Goal: Information Seeking & Learning: Compare options

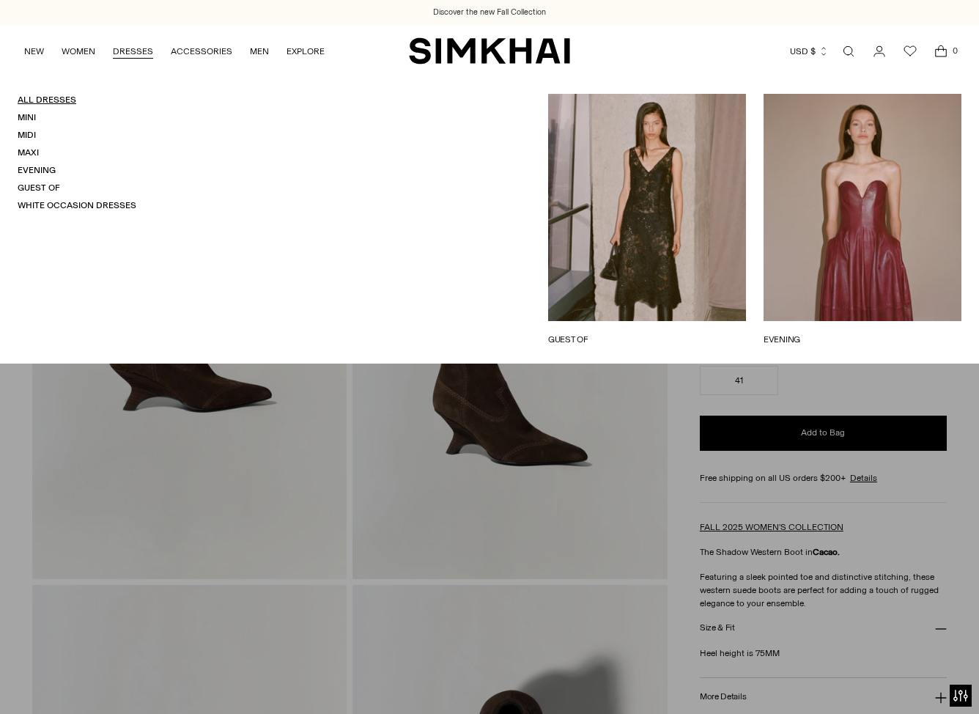
click at [54, 99] on link "All Dresses" at bounding box center [47, 100] width 59 height 10
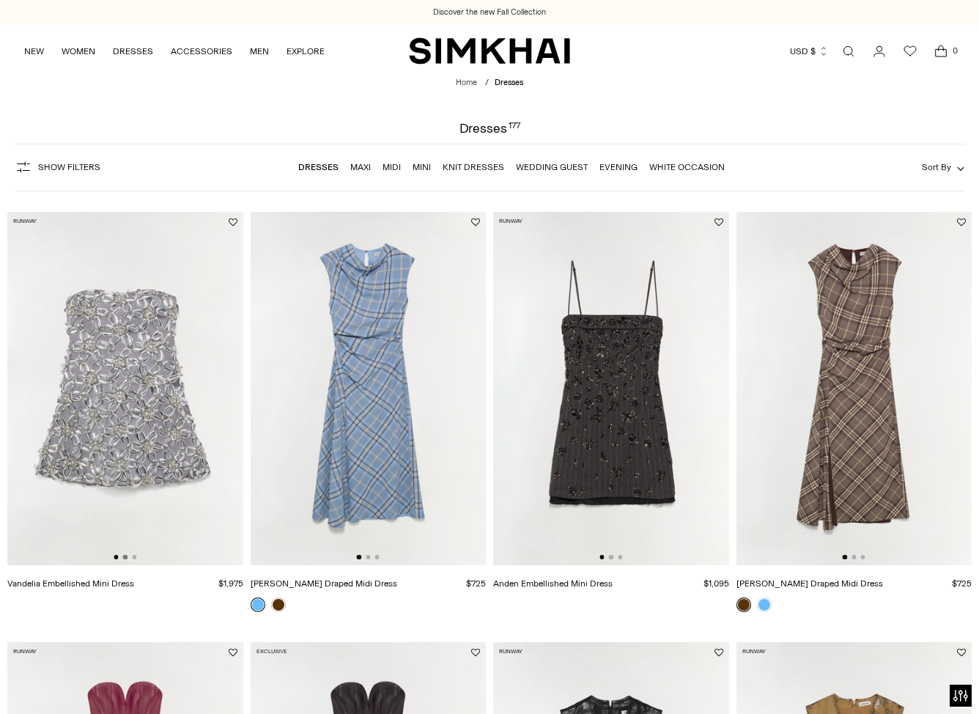
click at [127, 557] on button "Go to slide 2" at bounding box center [125, 557] width 4 height 4
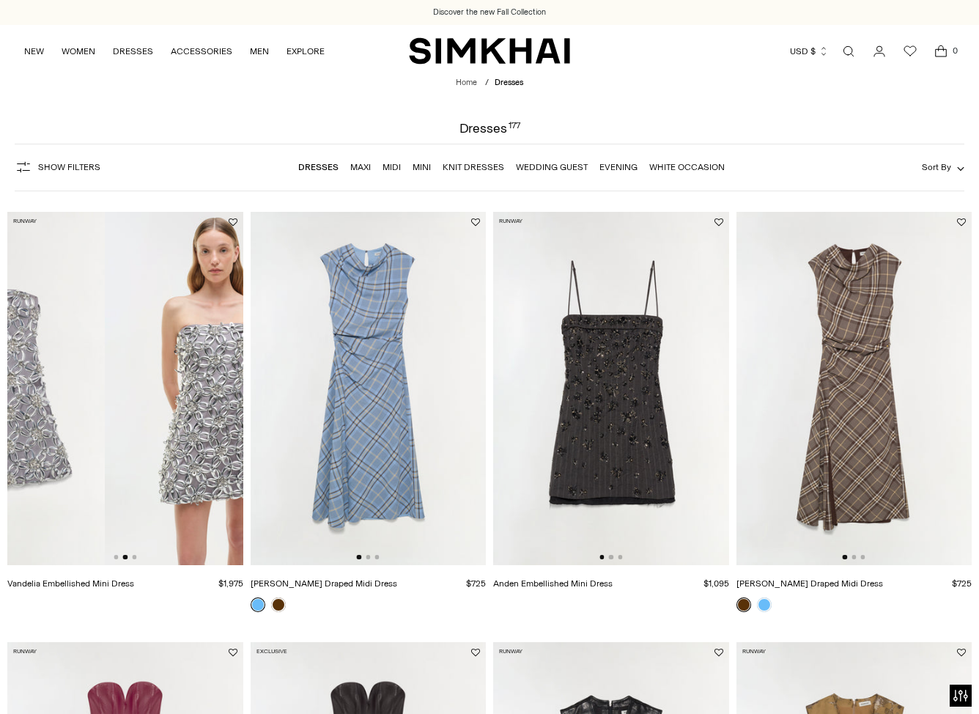
scroll to position [0, 236]
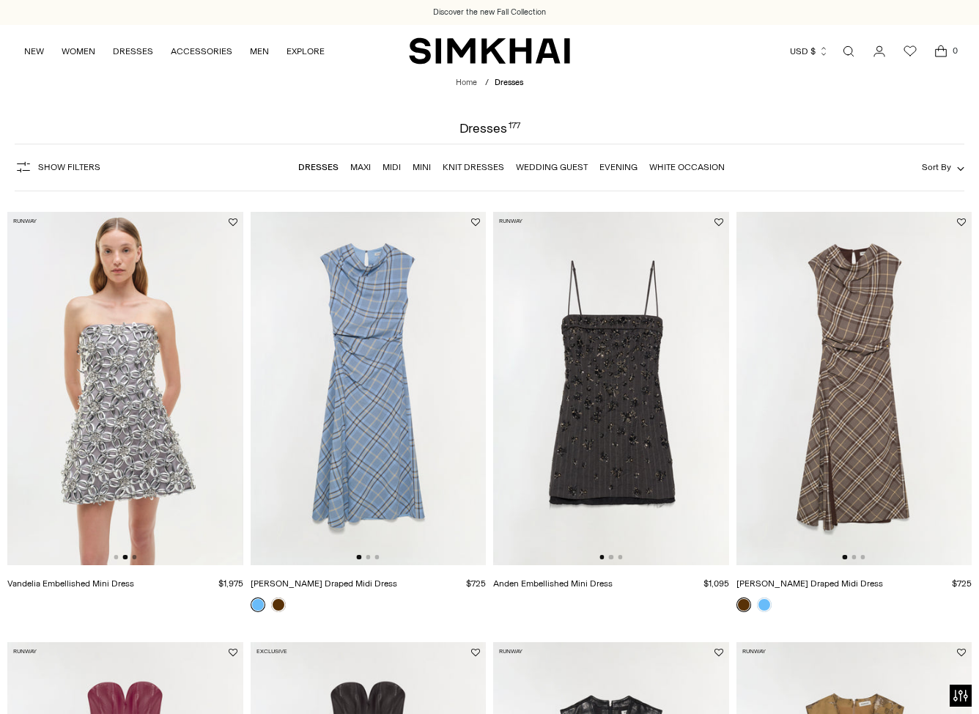
click at [135, 558] on button "Go to slide 3" at bounding box center [134, 557] width 4 height 4
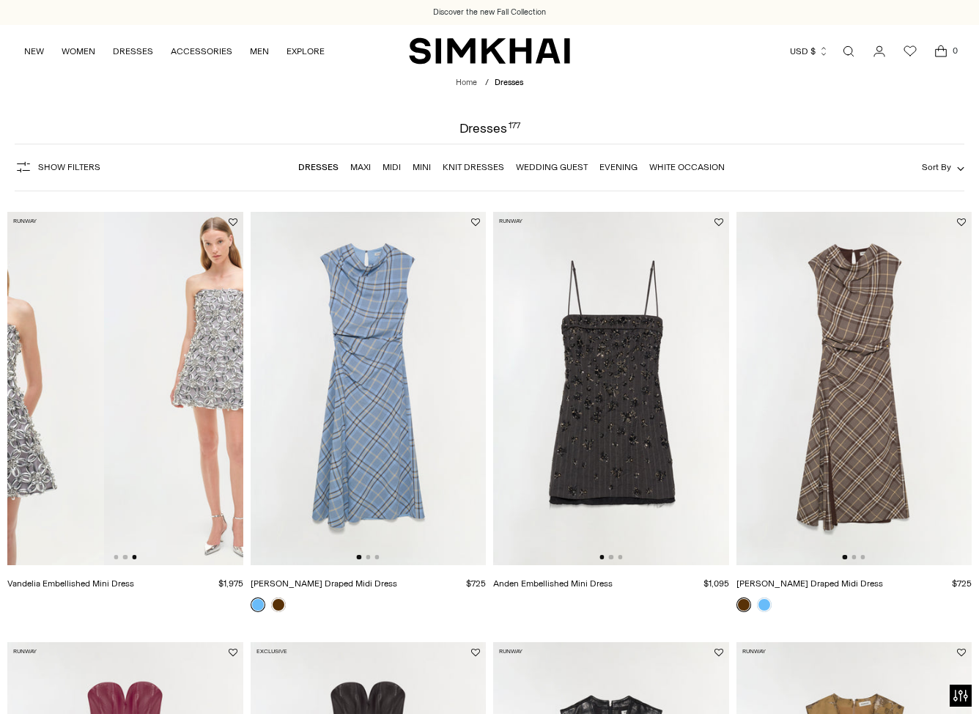
scroll to position [0, 471]
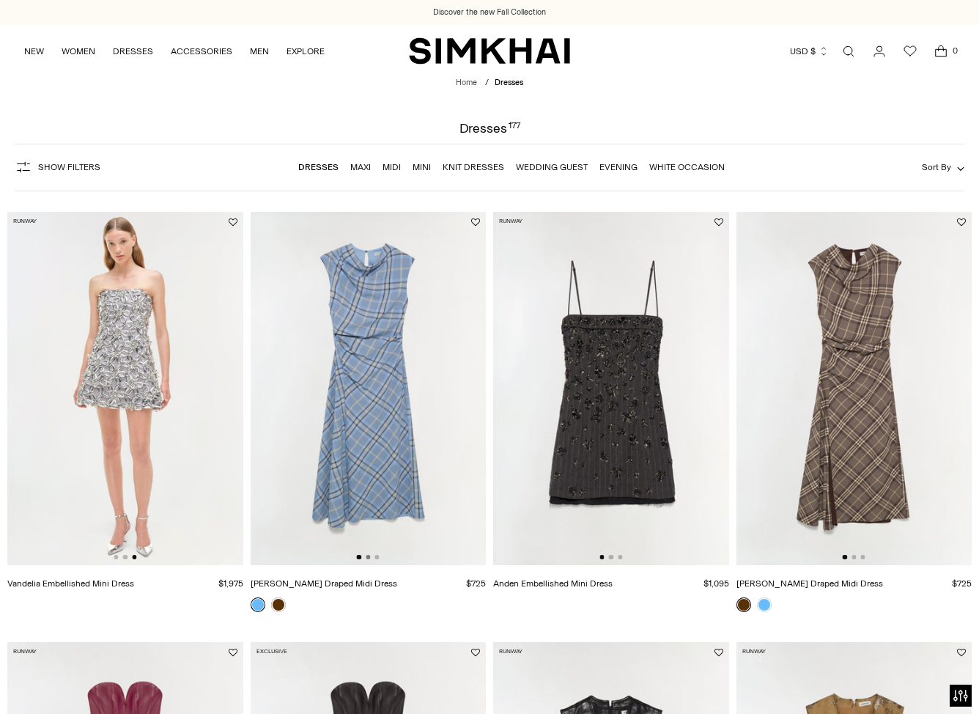
click at [368, 556] on button "Go to slide 2" at bounding box center [368, 557] width 4 height 4
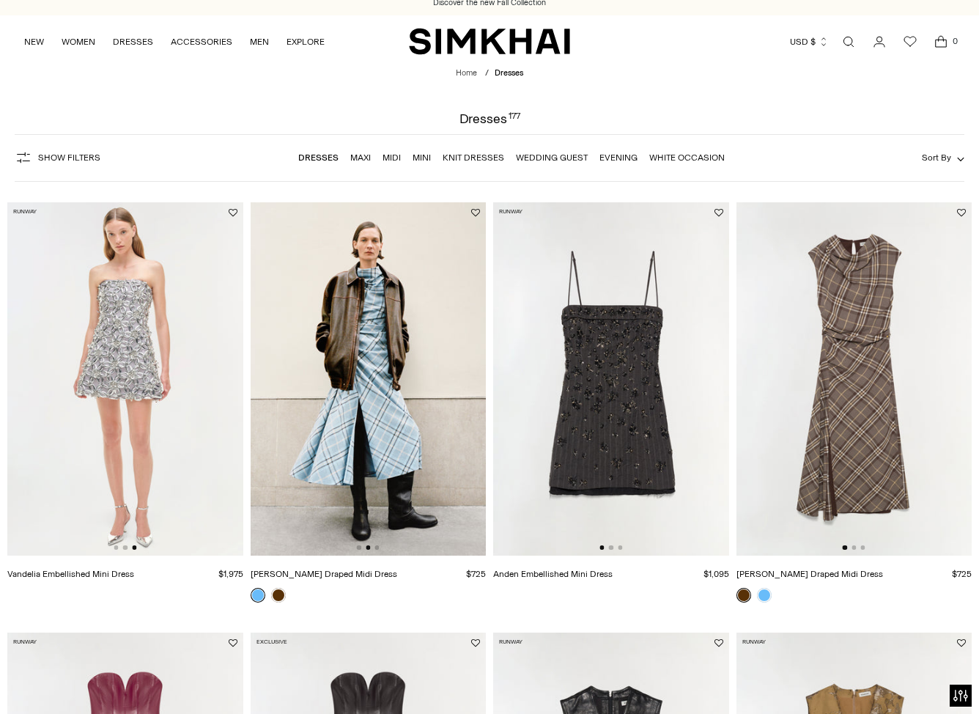
scroll to position [12, 0]
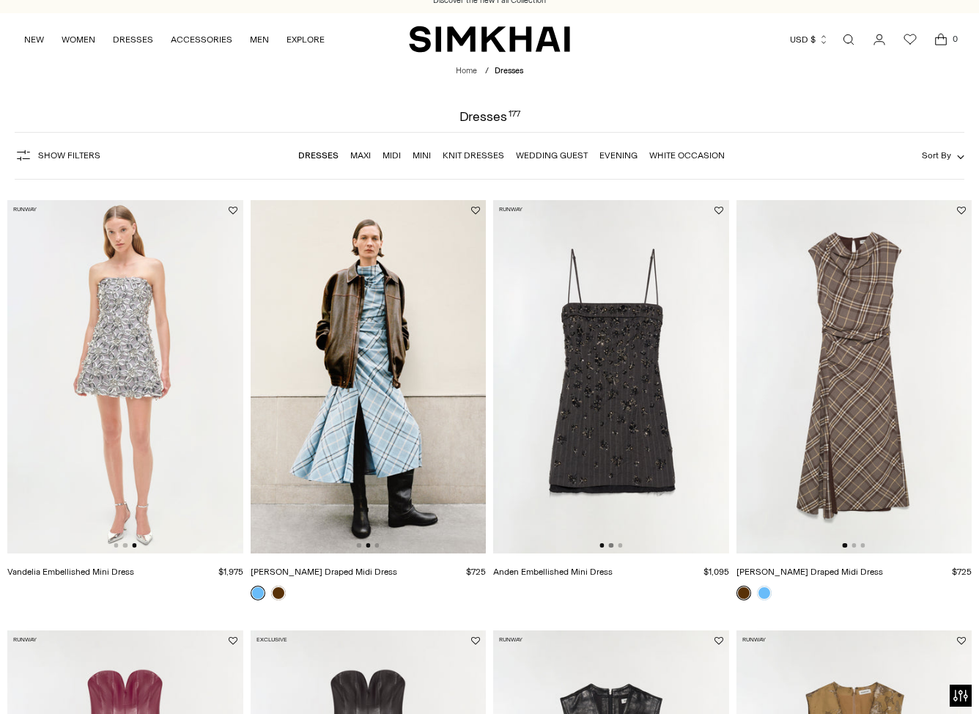
click at [610, 547] on button "Go to slide 2" at bounding box center [611, 545] width 4 height 4
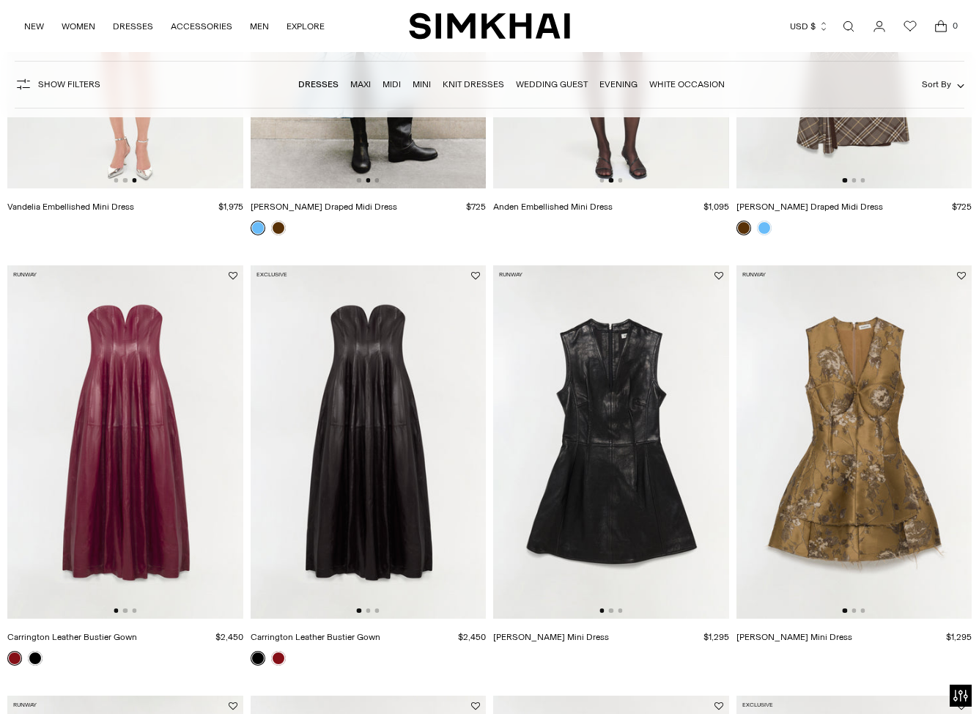
scroll to position [441, 0]
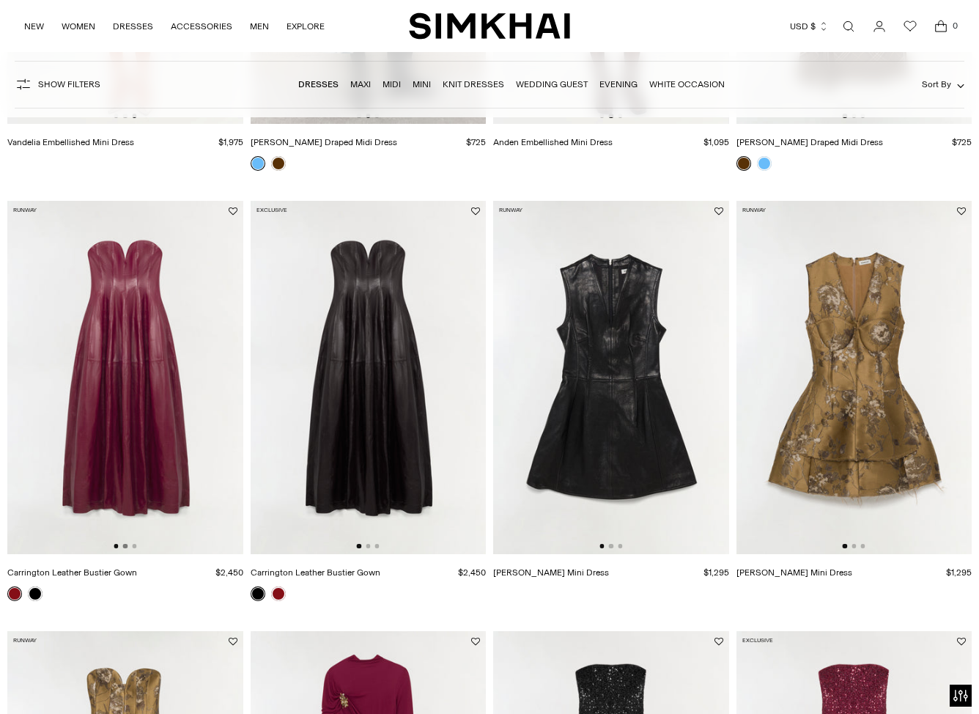
click at [127, 547] on button "Go to slide 2" at bounding box center [125, 546] width 4 height 4
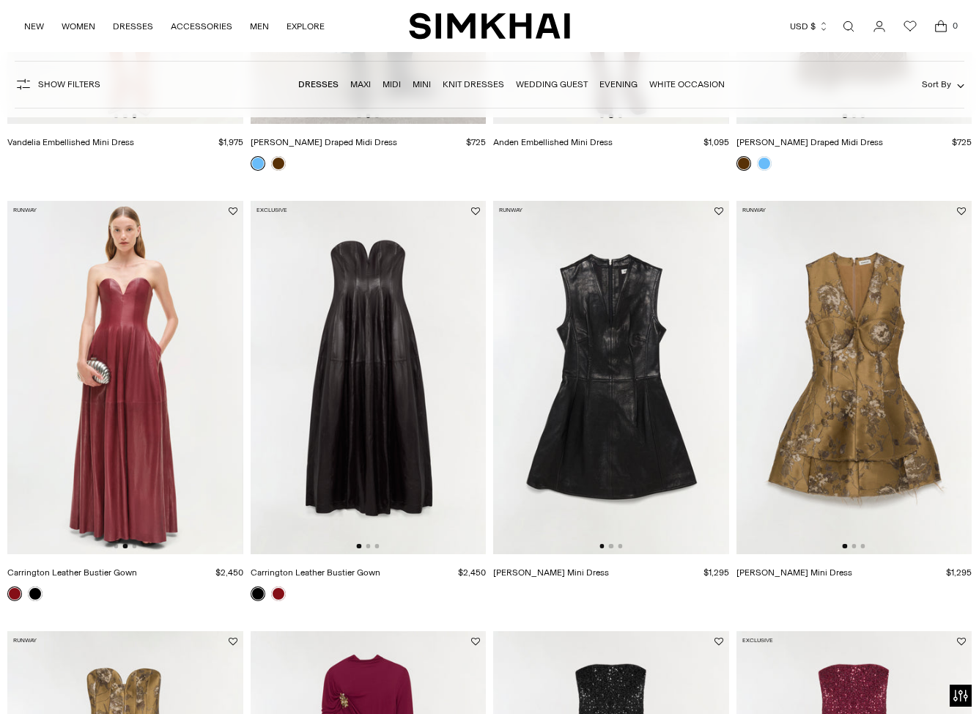
scroll to position [440, 0]
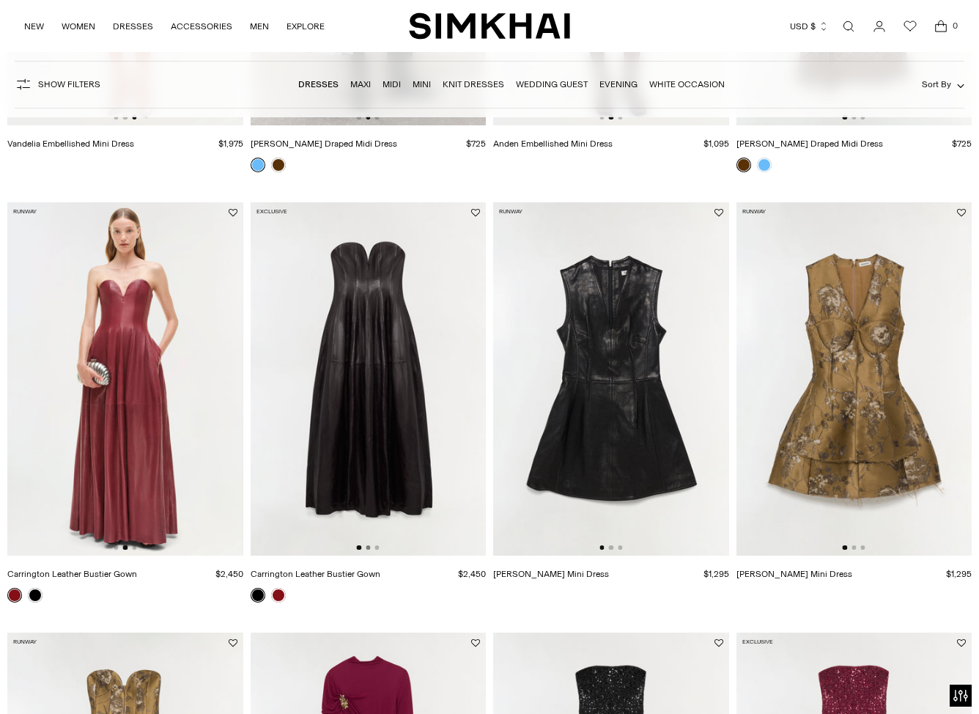
click at [366, 549] on button "Go to slide 2" at bounding box center [368, 547] width 4 height 4
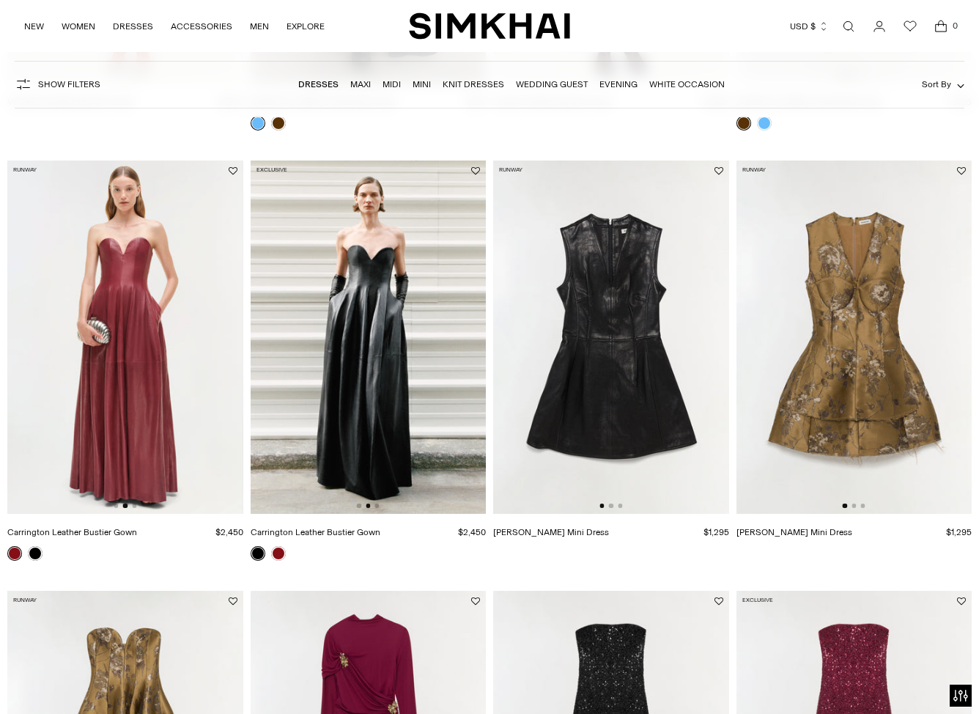
scroll to position [483, 0]
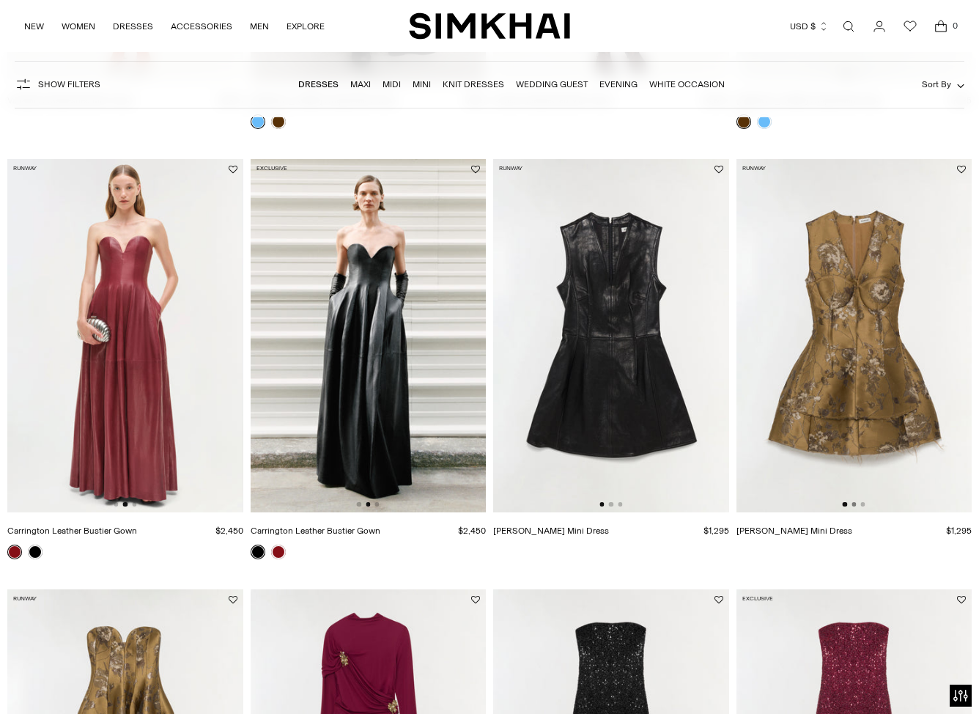
click at [855, 506] on button "Go to slide 2" at bounding box center [853, 504] width 4 height 4
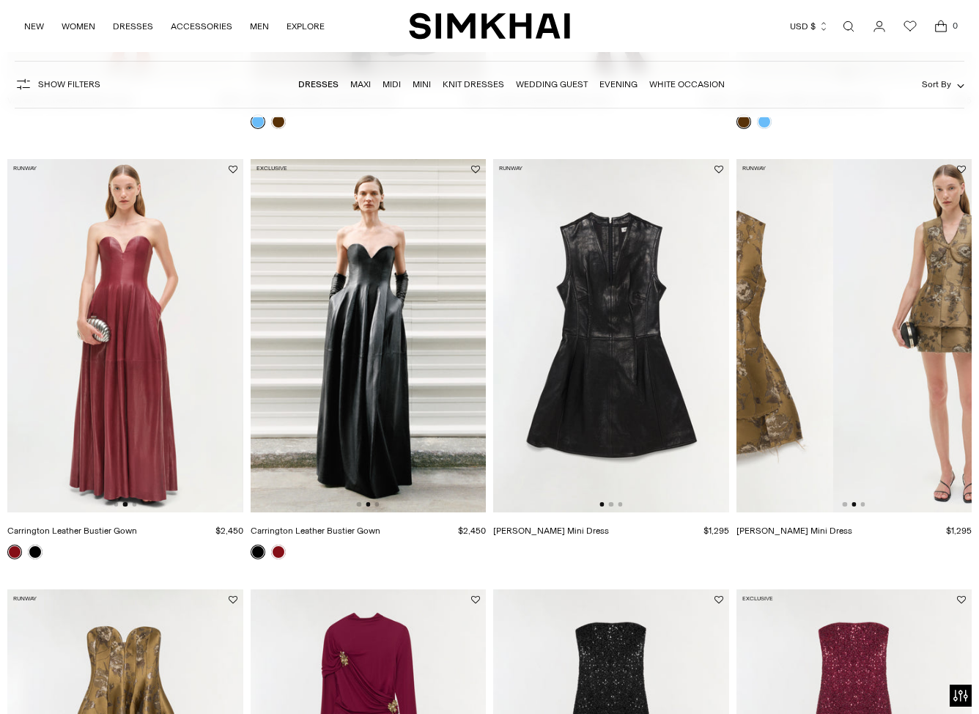
scroll to position [0, 236]
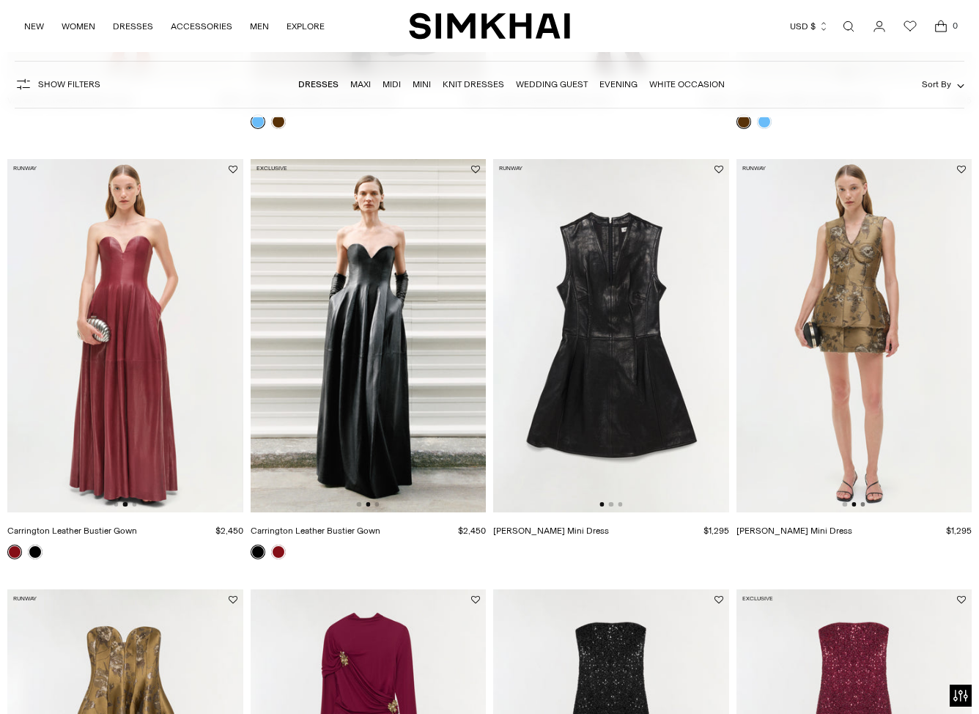
click at [862, 505] on button "Go to slide 3" at bounding box center [862, 504] width 4 height 4
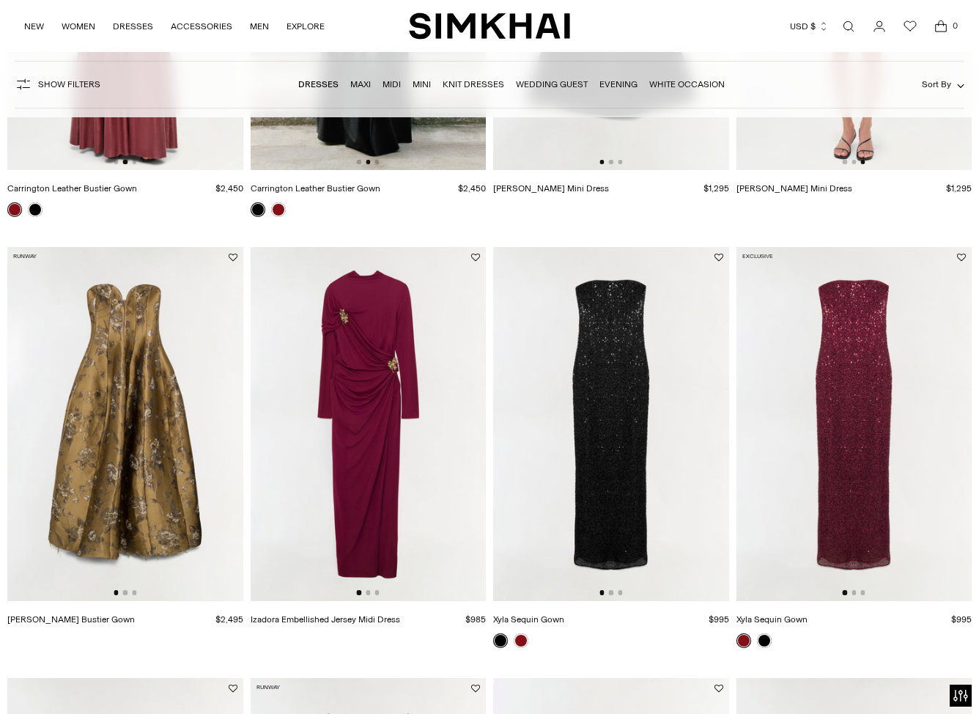
scroll to position [827, 0]
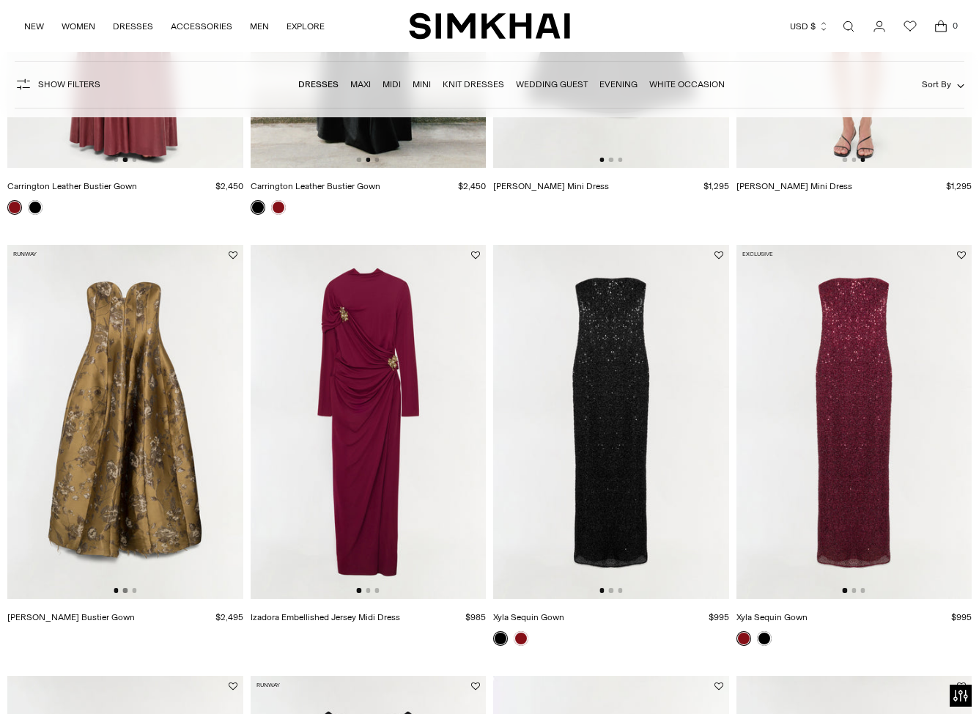
click at [125, 590] on button "Go to slide 2" at bounding box center [125, 590] width 4 height 4
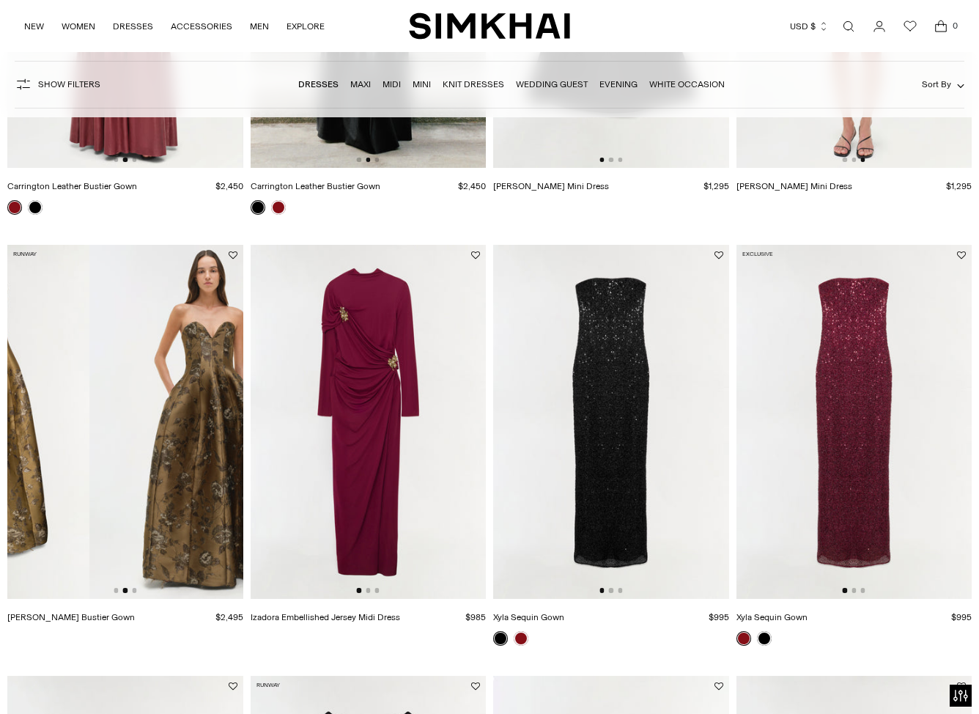
scroll to position [0, 236]
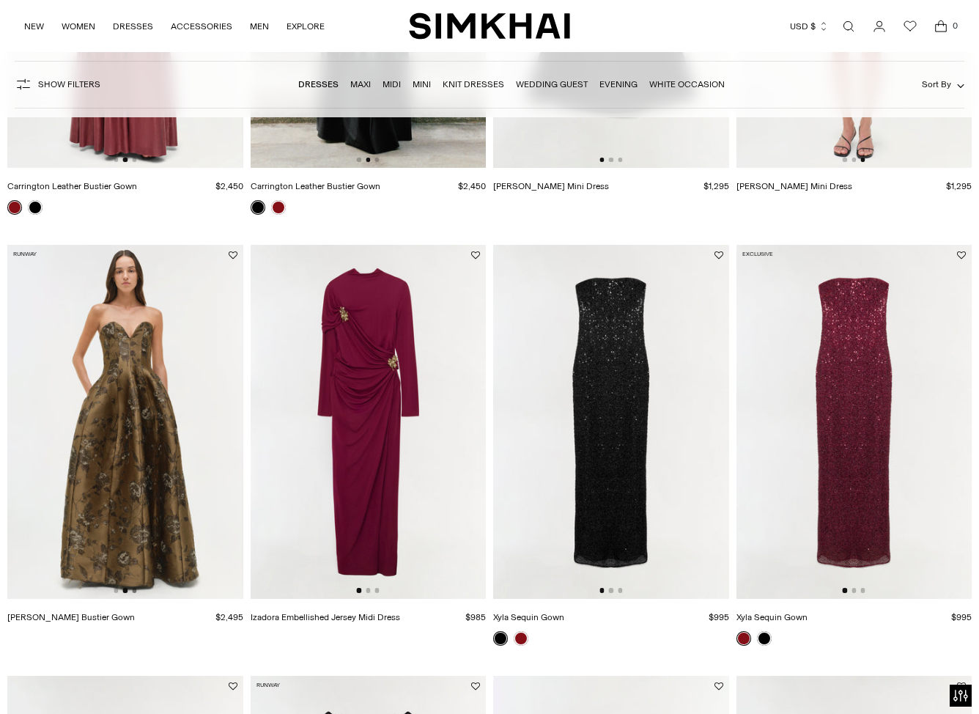
click at [133, 590] on button "Go to slide 3" at bounding box center [134, 590] width 4 height 4
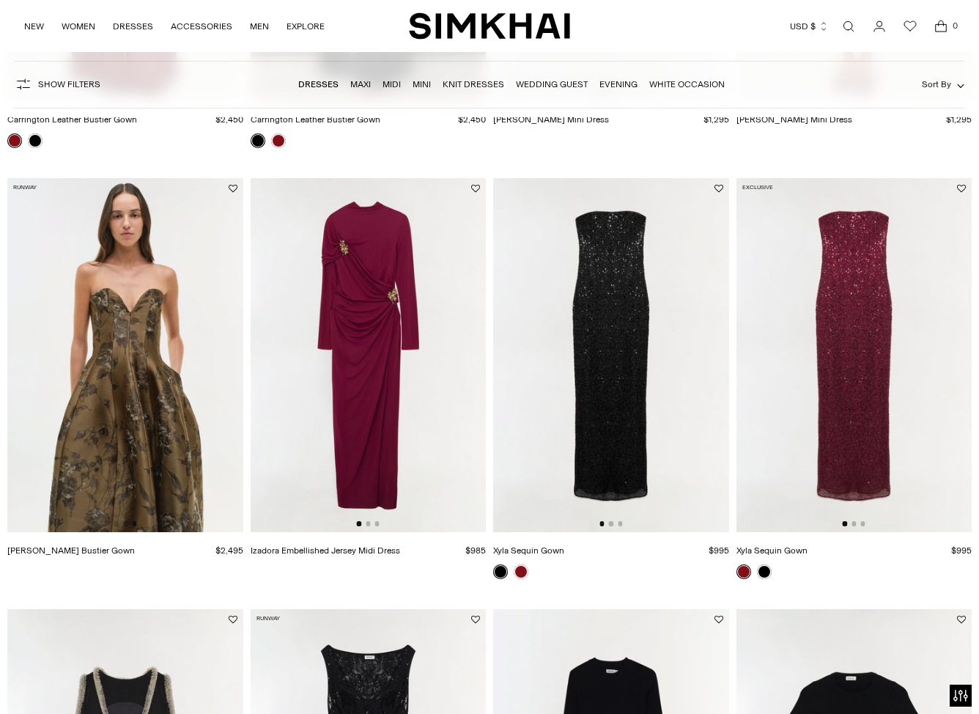
scroll to position [898, 0]
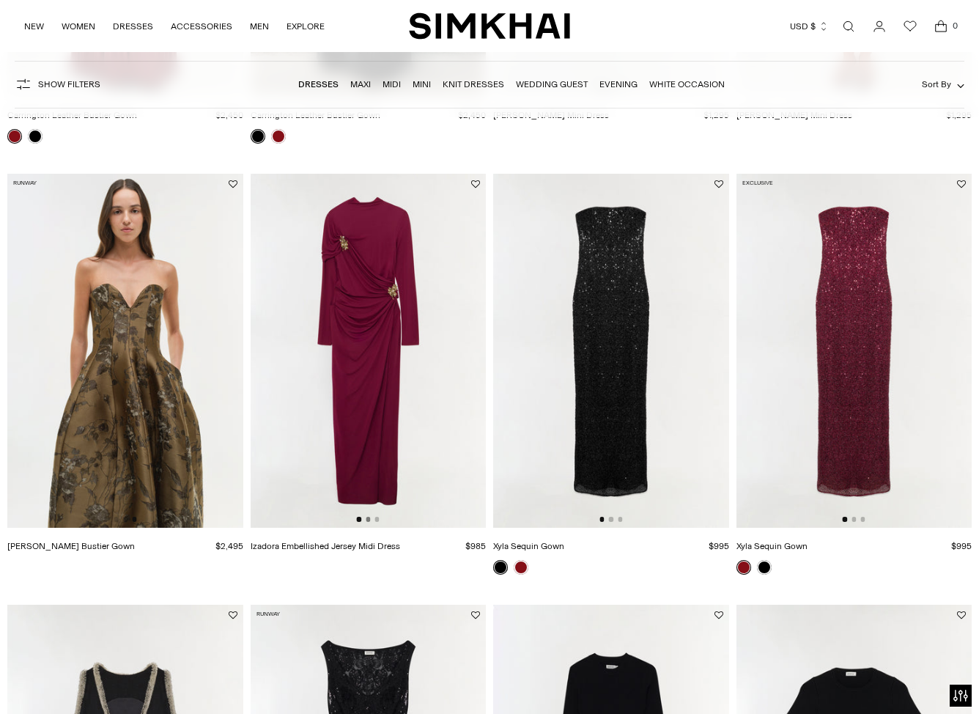
click at [369, 519] on button "Go to slide 2" at bounding box center [368, 519] width 4 height 4
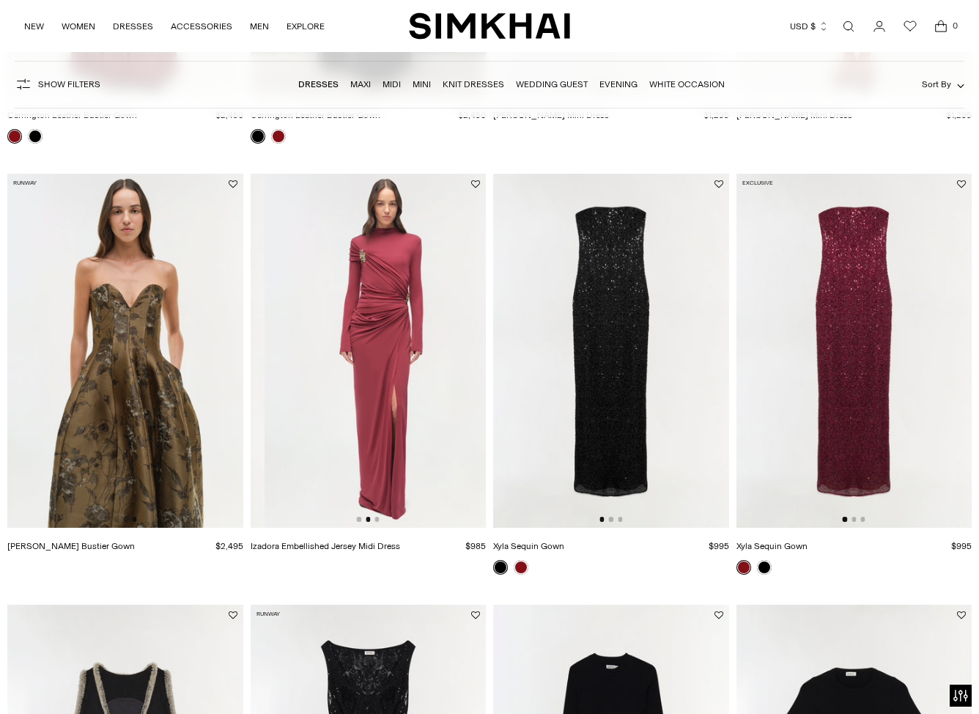
scroll to position [0, 236]
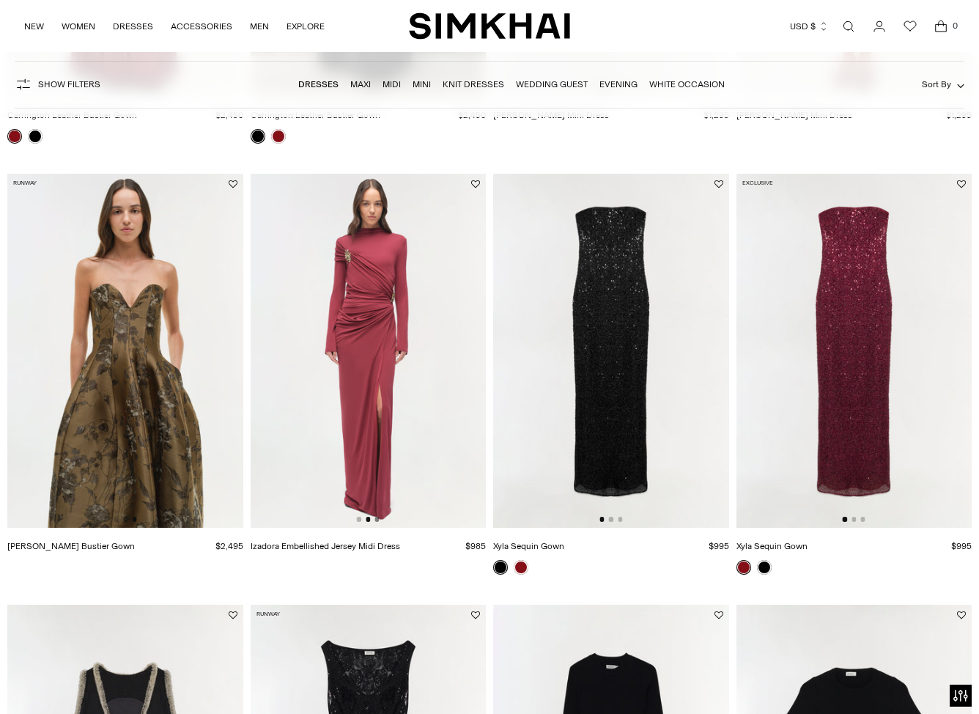
click at [379, 519] on button "Go to slide 3" at bounding box center [376, 519] width 4 height 4
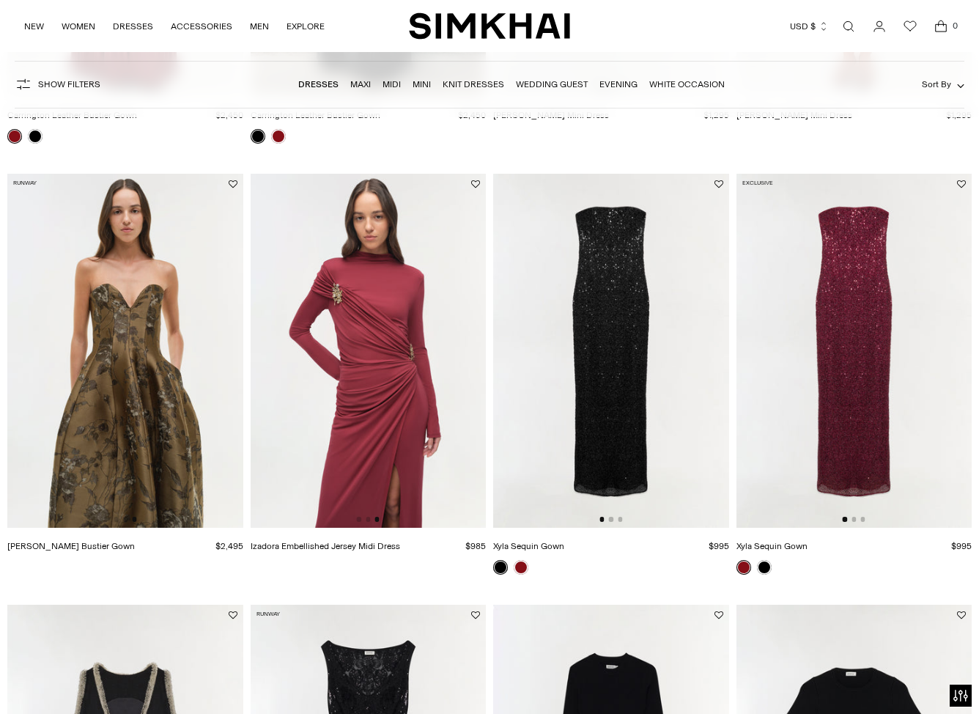
scroll to position [917, 0]
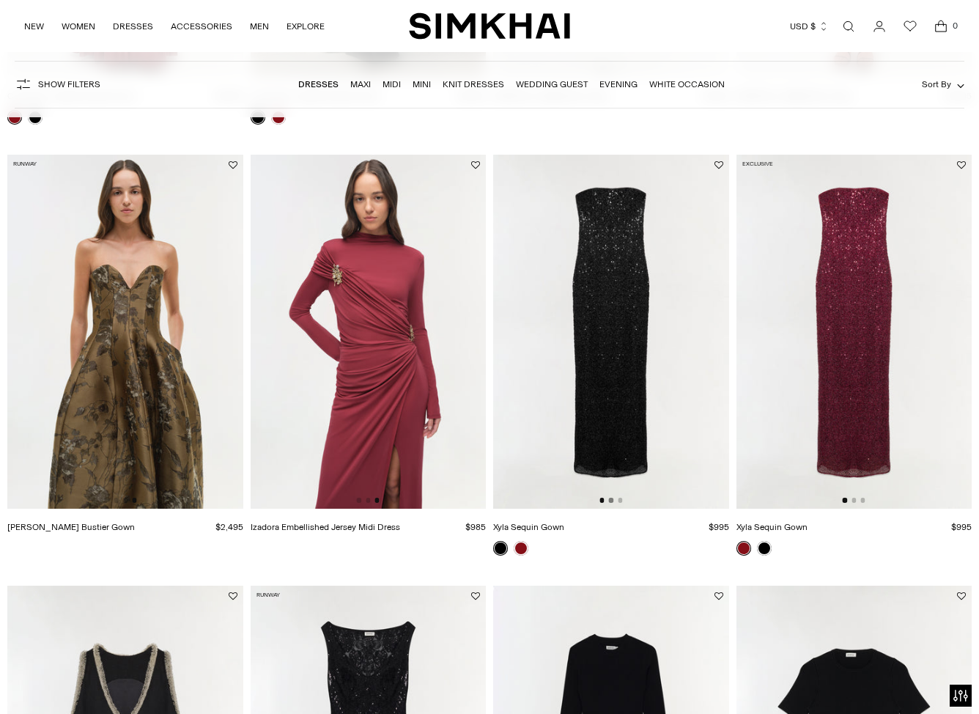
click at [612, 500] on button "Go to slide 2" at bounding box center [611, 499] width 4 height 4
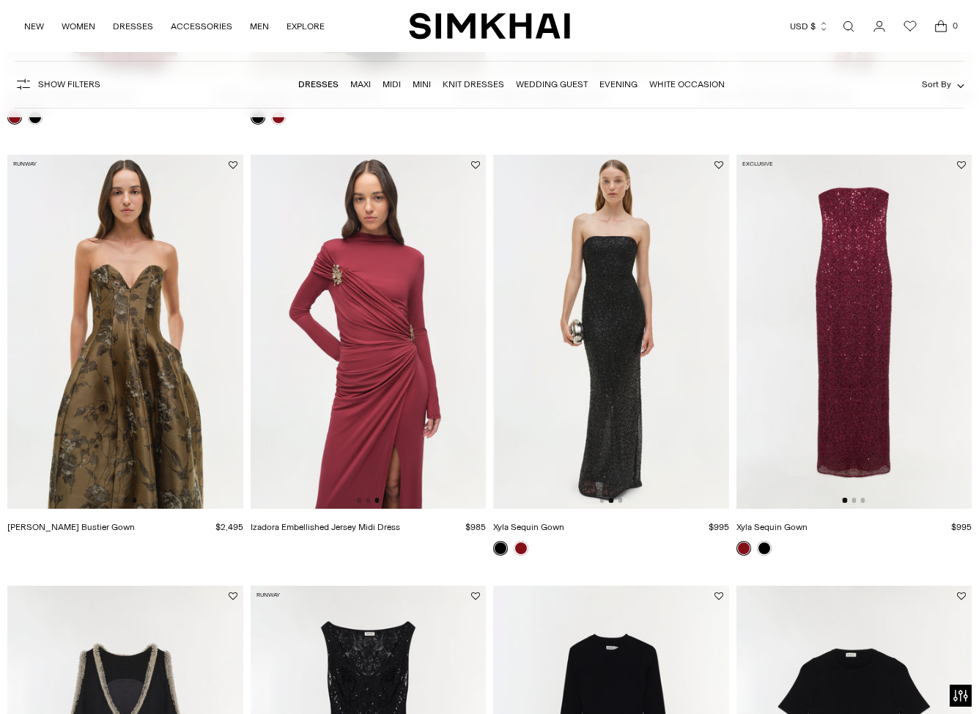
scroll to position [0, 236]
click at [853, 500] on button "Go to slide 2" at bounding box center [853, 499] width 4 height 4
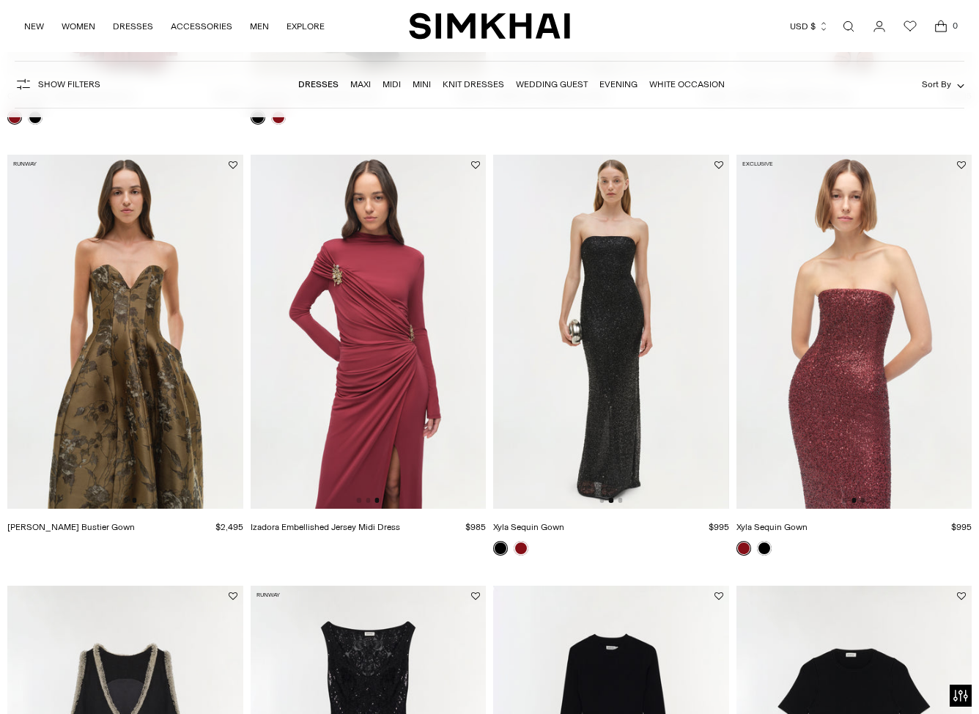
click at [863, 500] on button "Go to slide 3" at bounding box center [862, 499] width 4 height 4
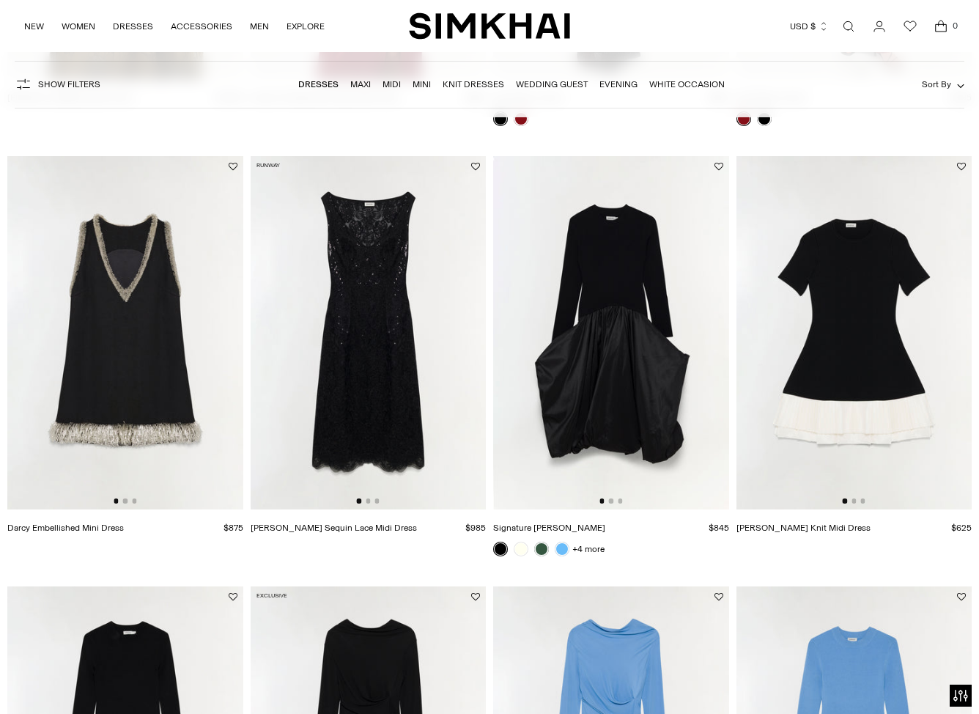
scroll to position [1344, 0]
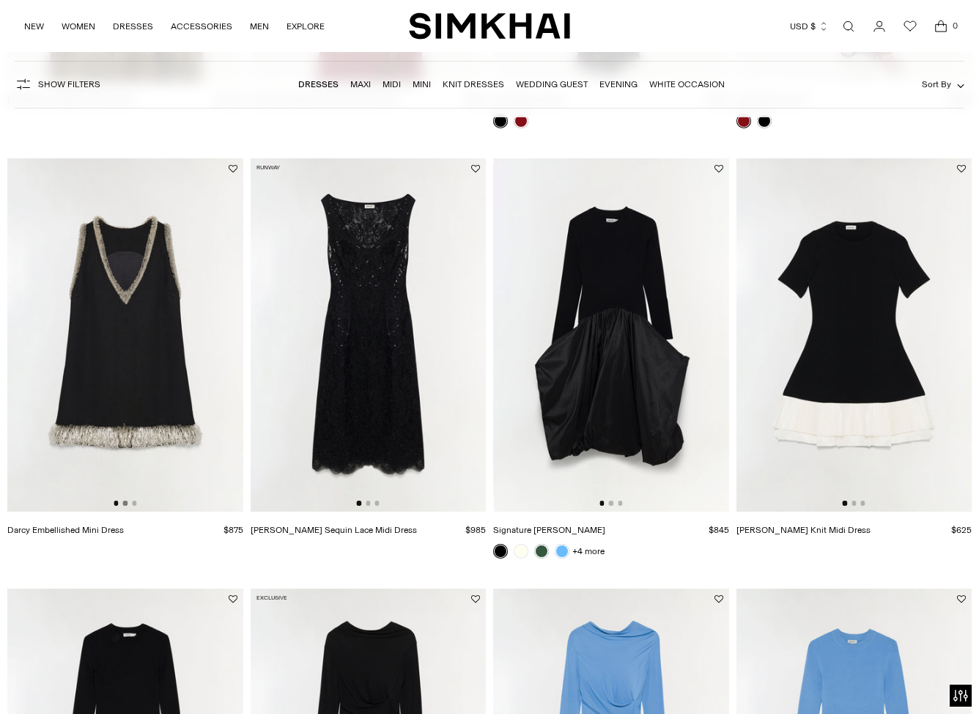
click at [126, 503] on button "Go to slide 2" at bounding box center [125, 502] width 4 height 4
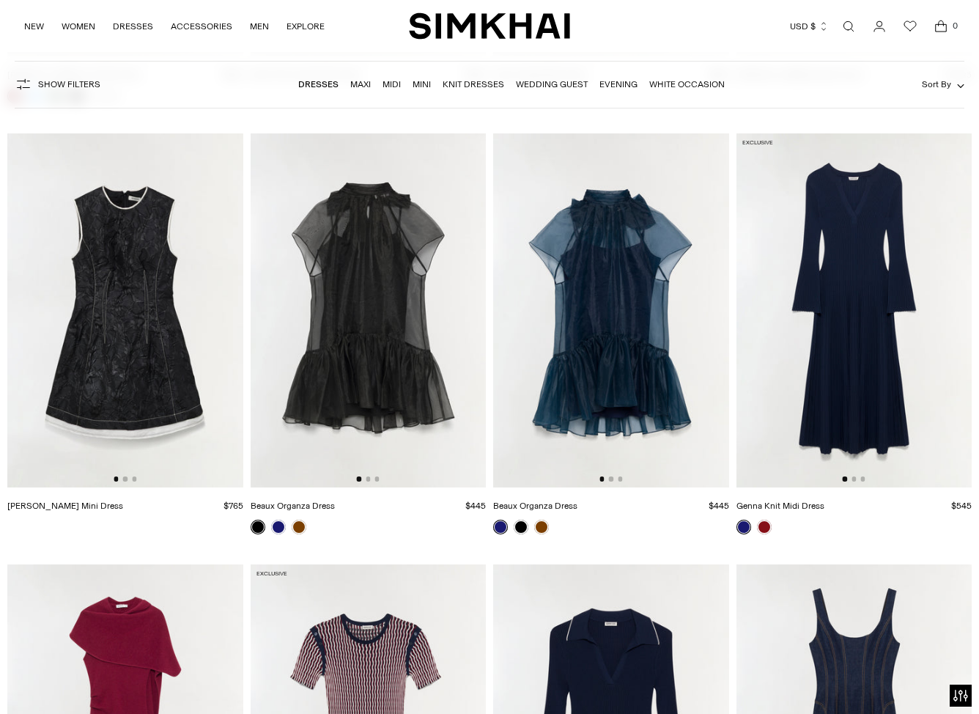
scroll to position [2696, 0]
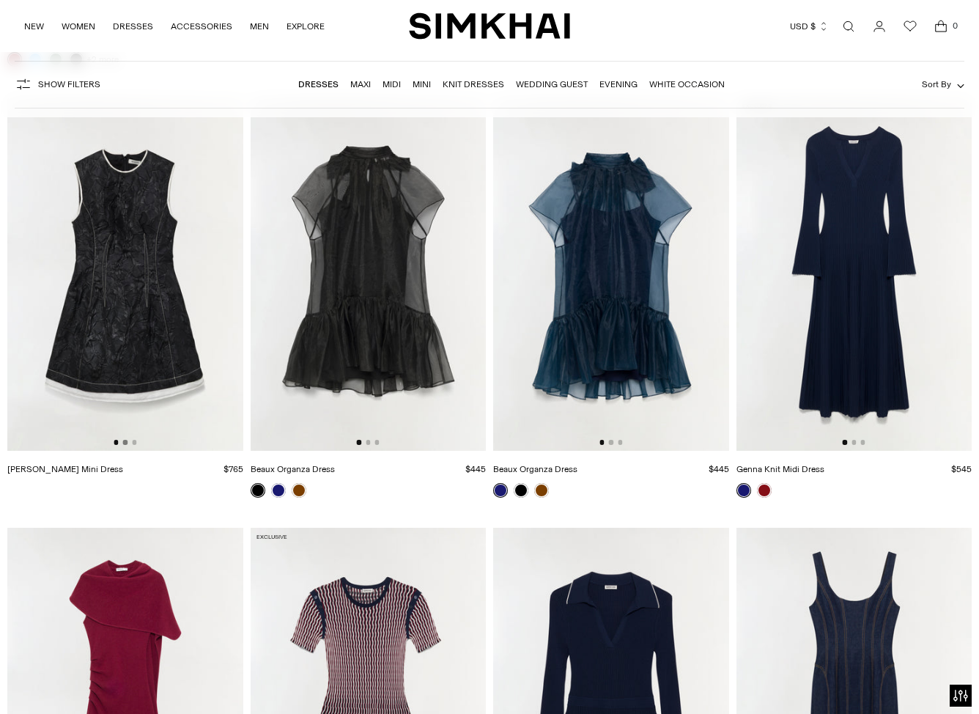
click at [125, 443] on button "Go to slide 2" at bounding box center [125, 442] width 4 height 4
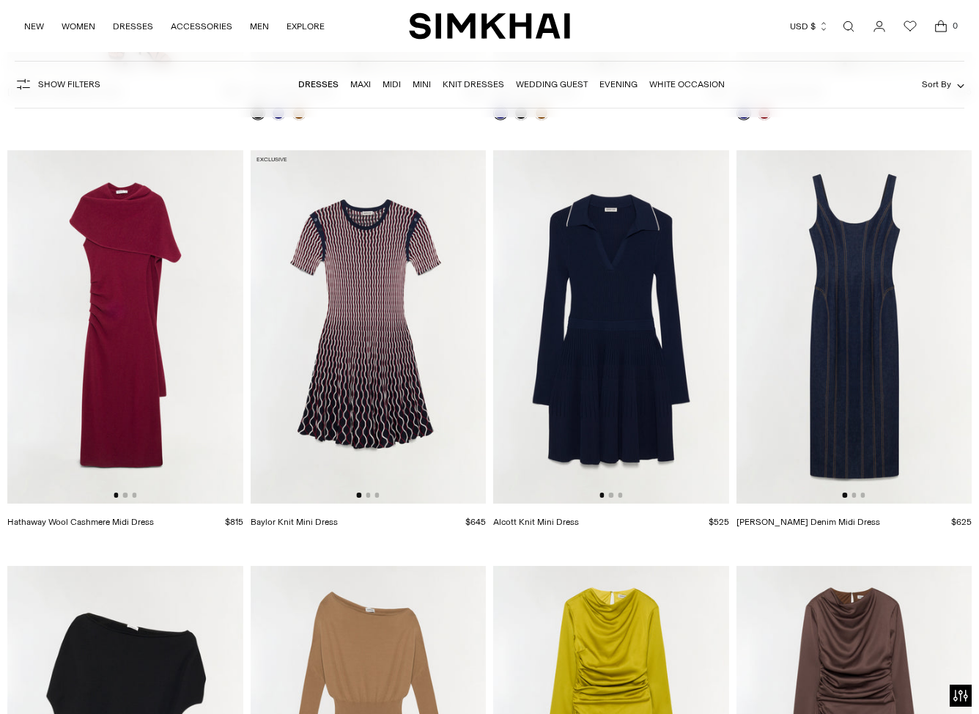
scroll to position [3080, 0]
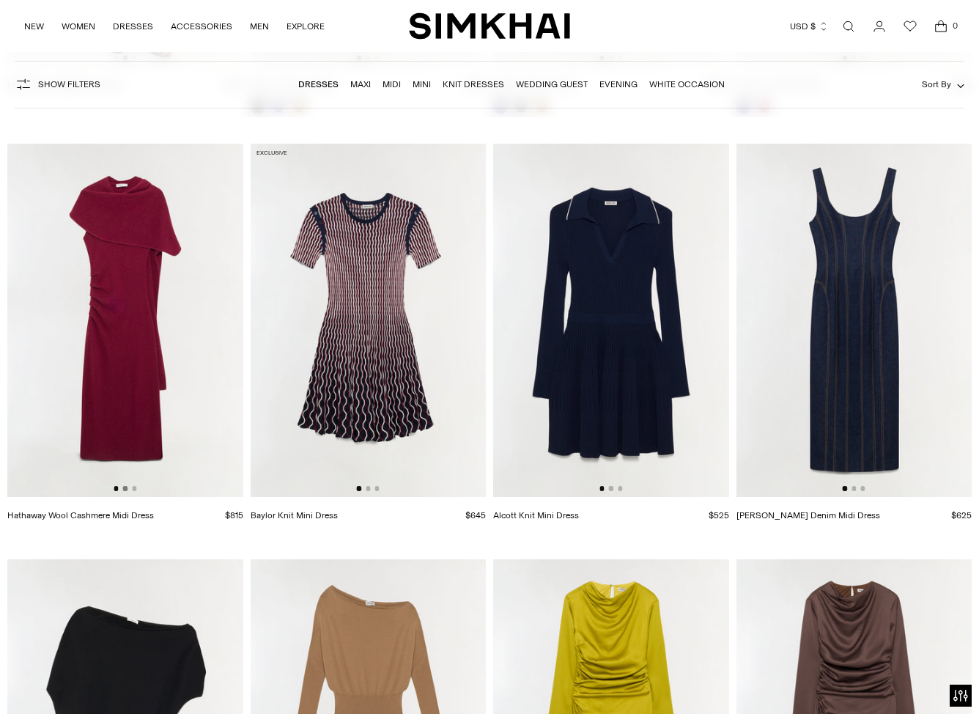
click at [126, 490] on button "Go to slide 2" at bounding box center [125, 488] width 4 height 4
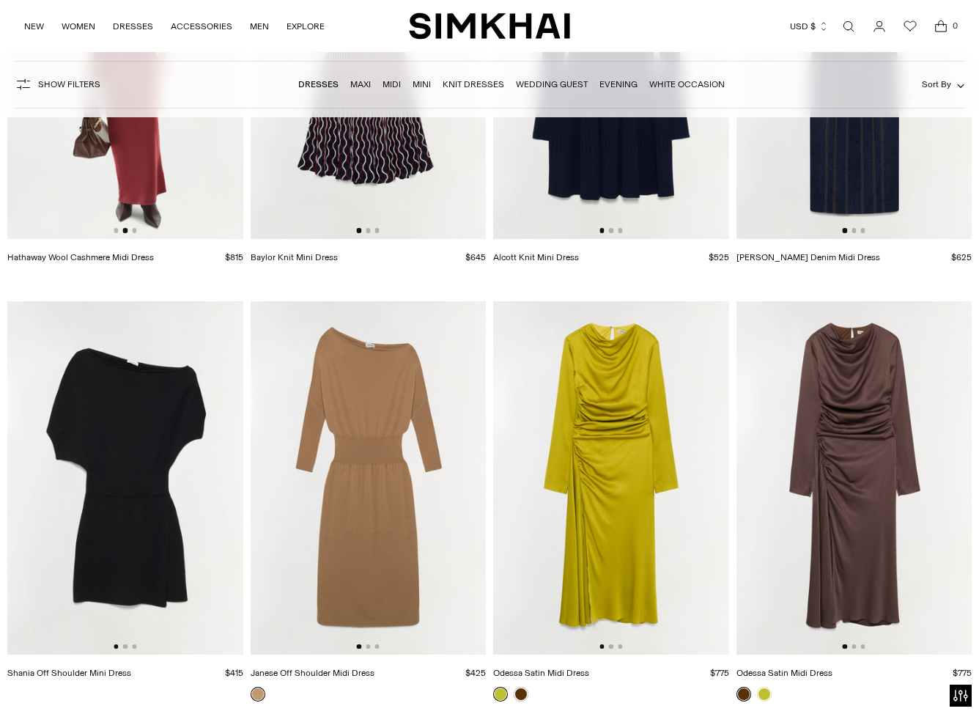
scroll to position [3344, 0]
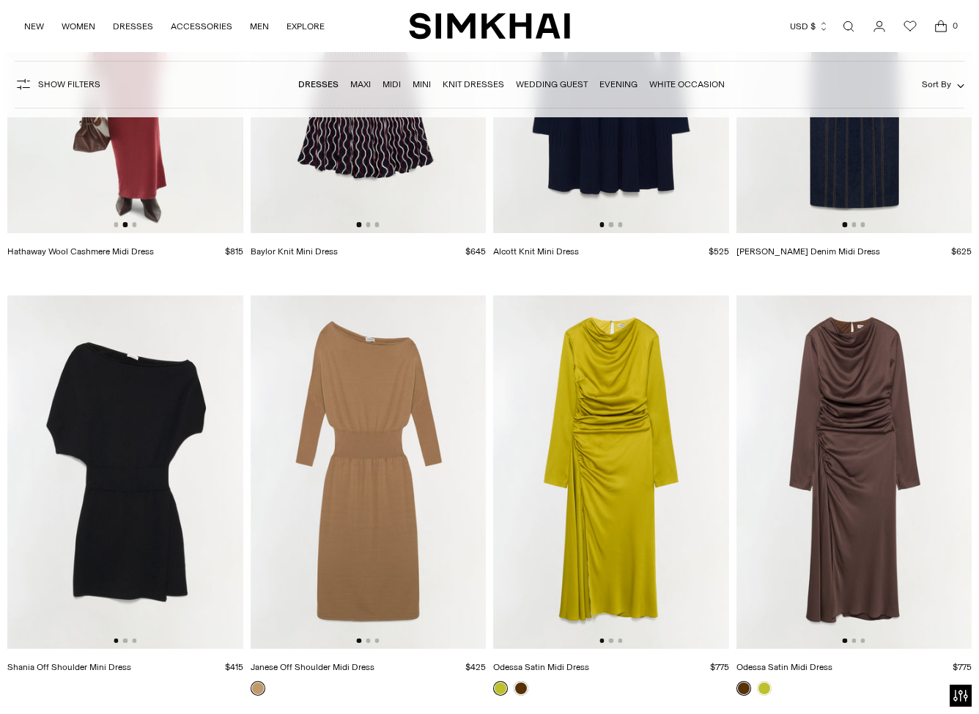
click at [614, 642] on div at bounding box center [610, 640] width 23 height 4
click at [610, 642] on button "Go to slide 2" at bounding box center [611, 640] width 4 height 4
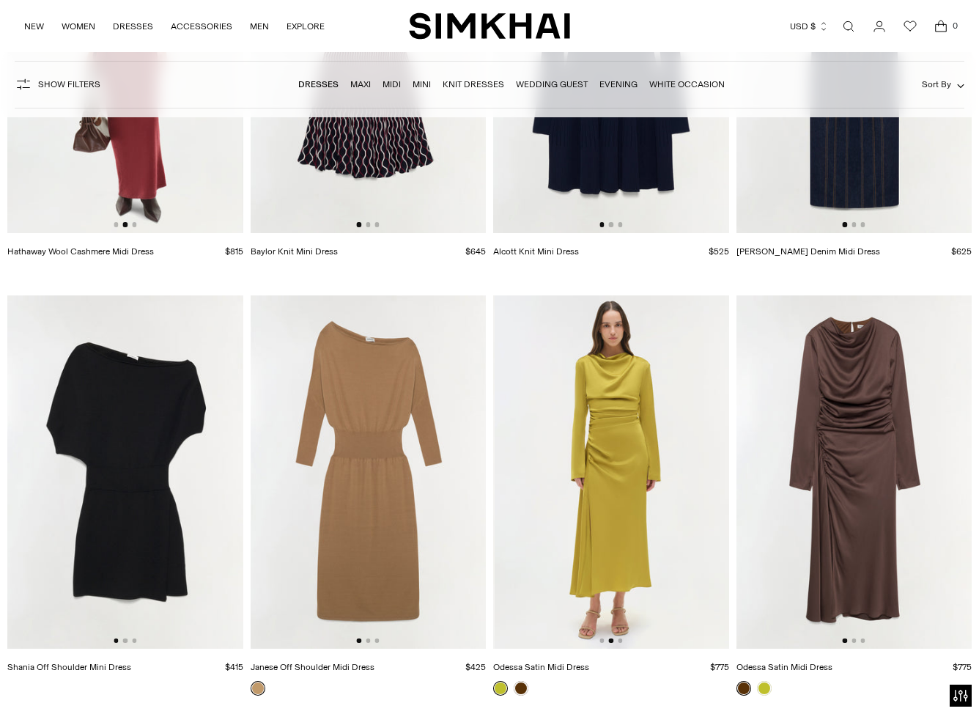
scroll to position [0, 236]
click at [622, 639] on div at bounding box center [610, 640] width 23 height 4
click at [620, 642] on button "Go to slide 3" at bounding box center [620, 640] width 4 height 4
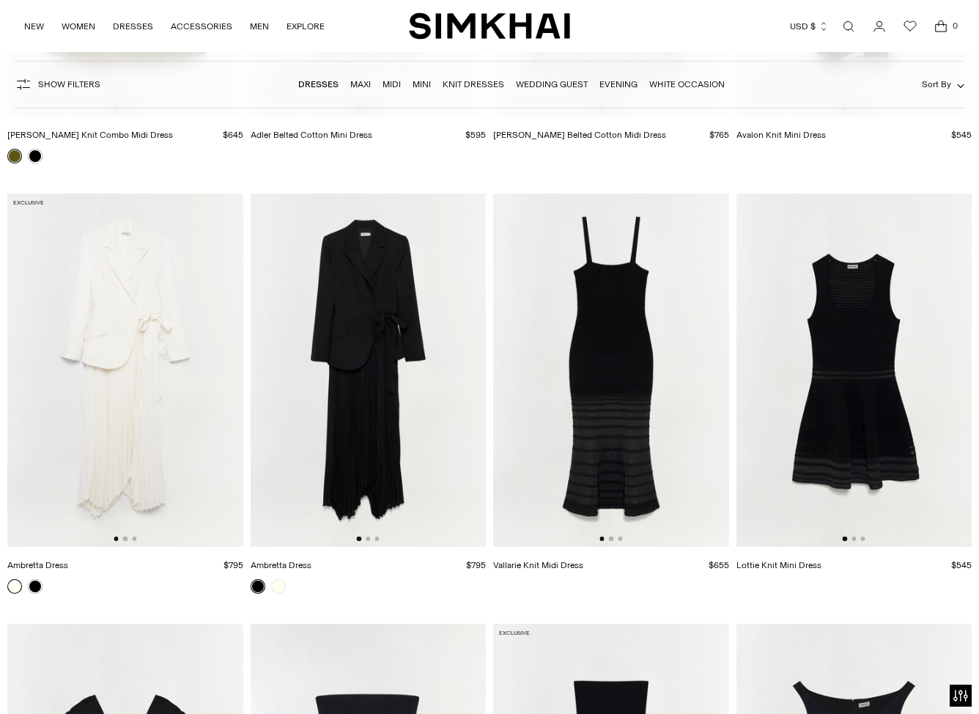
scroll to position [5165, 0]
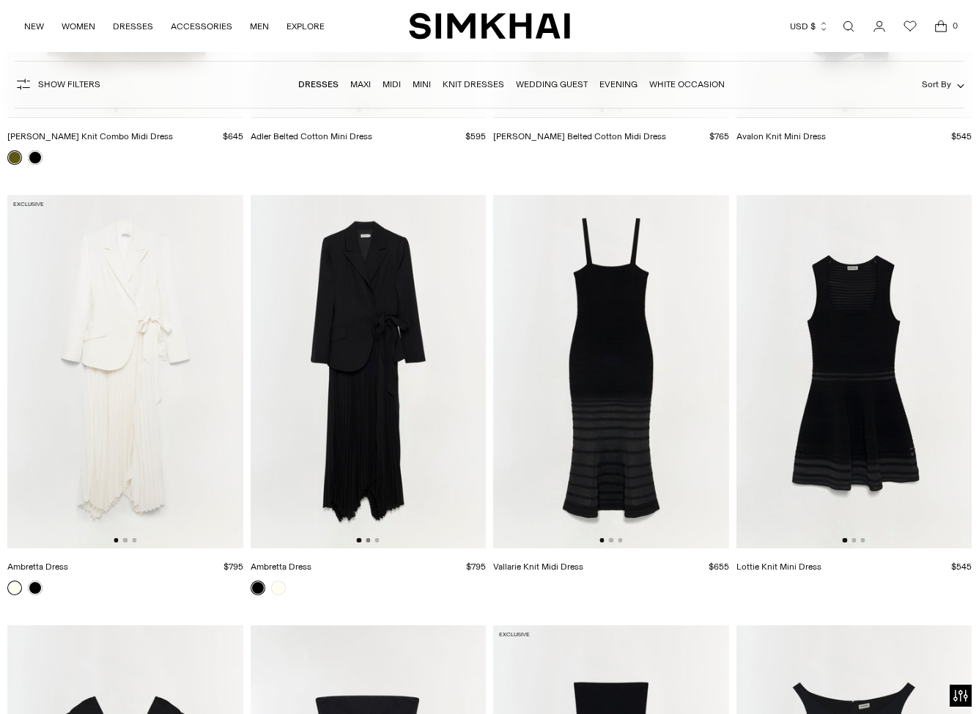
click at [369, 541] on button "Go to slide 2" at bounding box center [368, 540] width 4 height 4
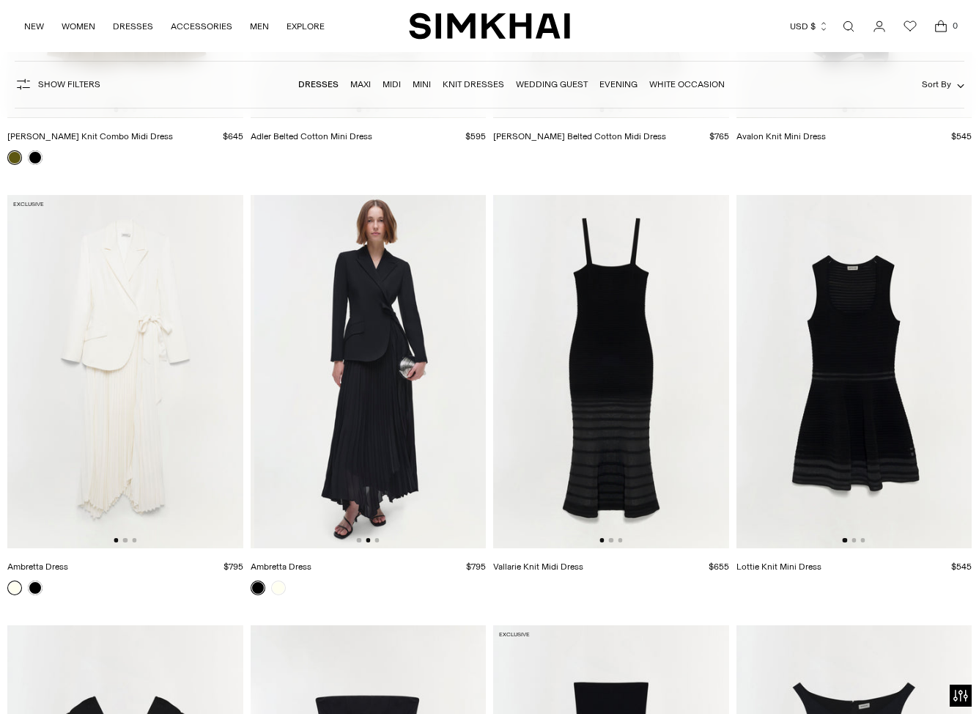
scroll to position [0, 236]
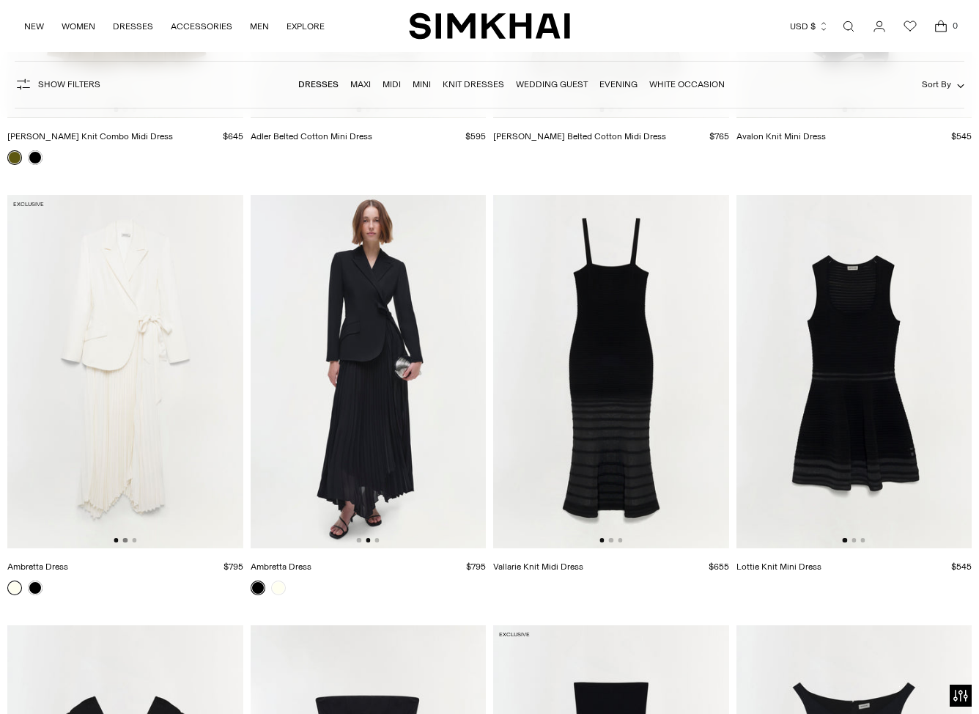
click at [124, 542] on button "Go to slide 2" at bounding box center [125, 540] width 4 height 4
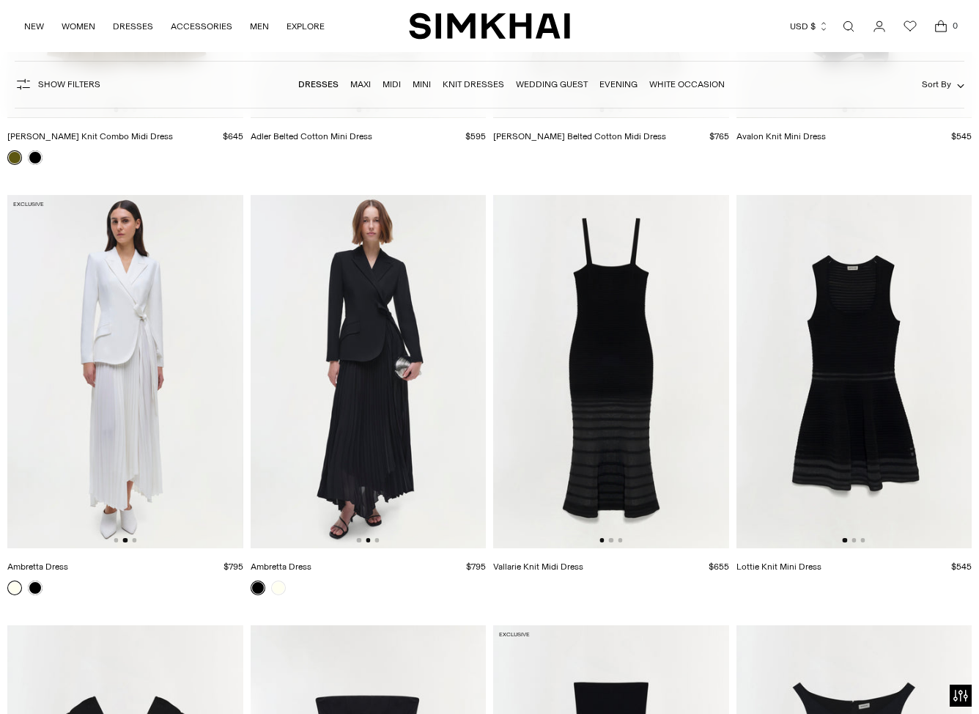
click at [378, 542] on div at bounding box center [368, 540] width 23 height 4
click at [379, 540] on img at bounding box center [368, 371] width 236 height 353
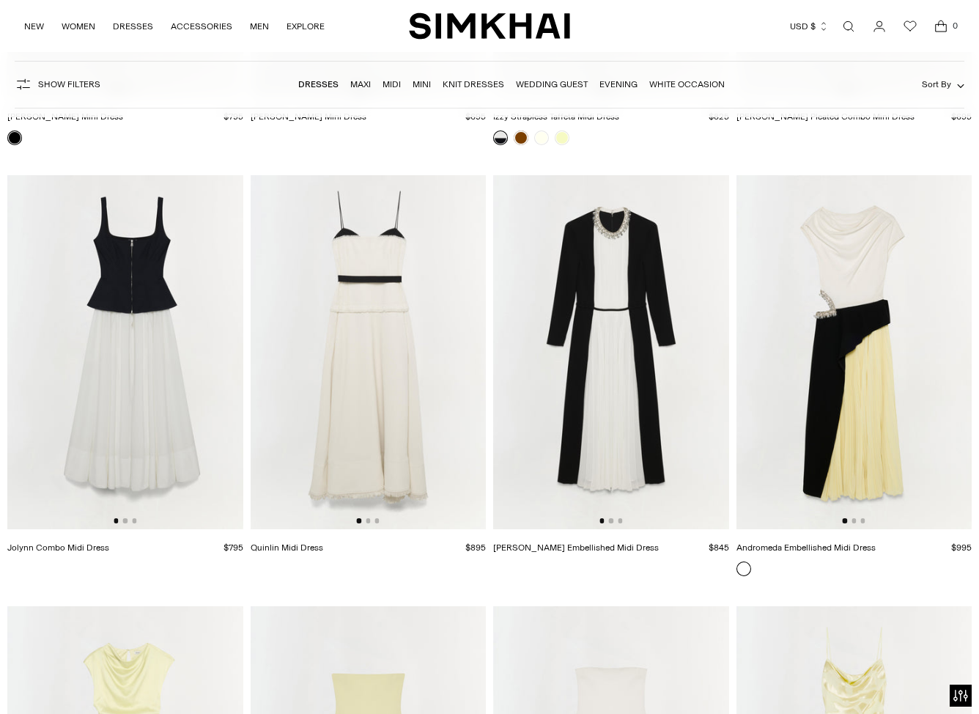
scroll to position [6059, 0]
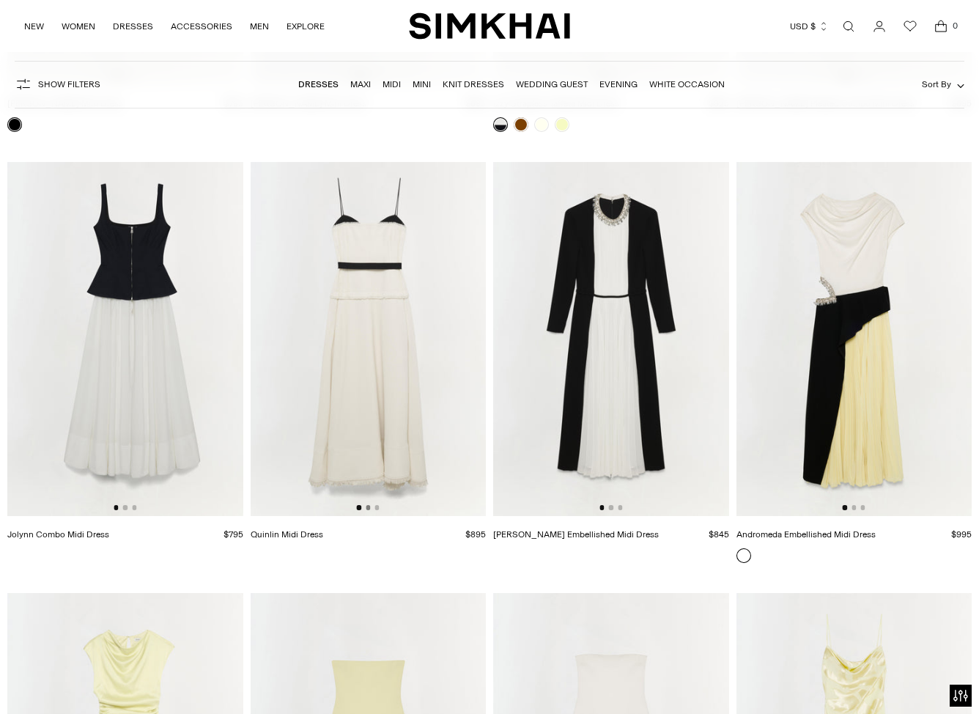
click at [369, 507] on button "Go to slide 2" at bounding box center [368, 507] width 4 height 4
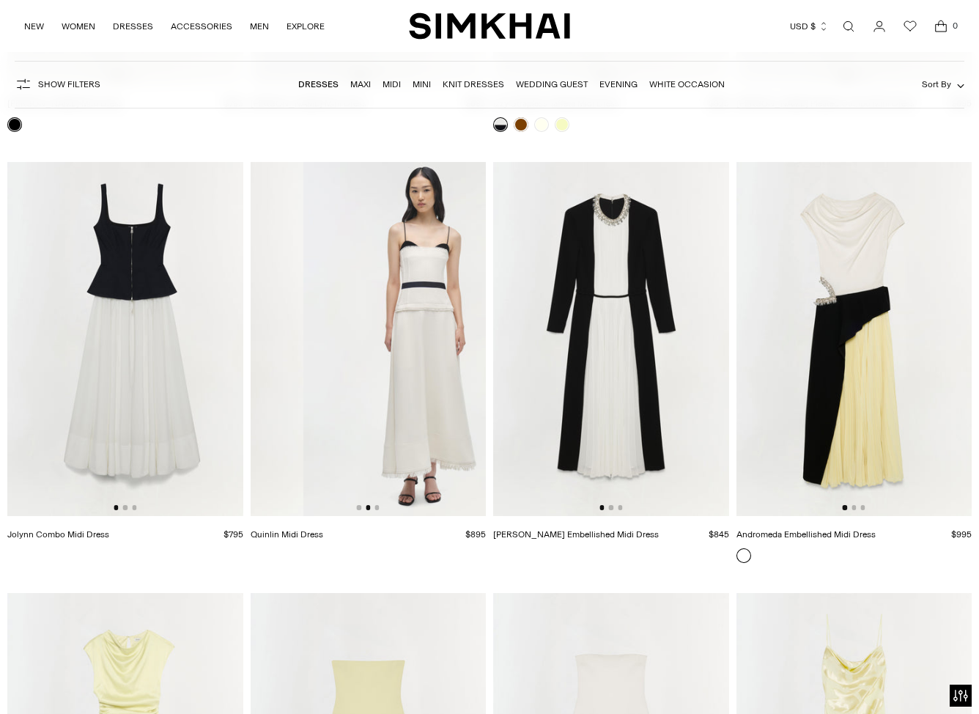
scroll to position [0, 236]
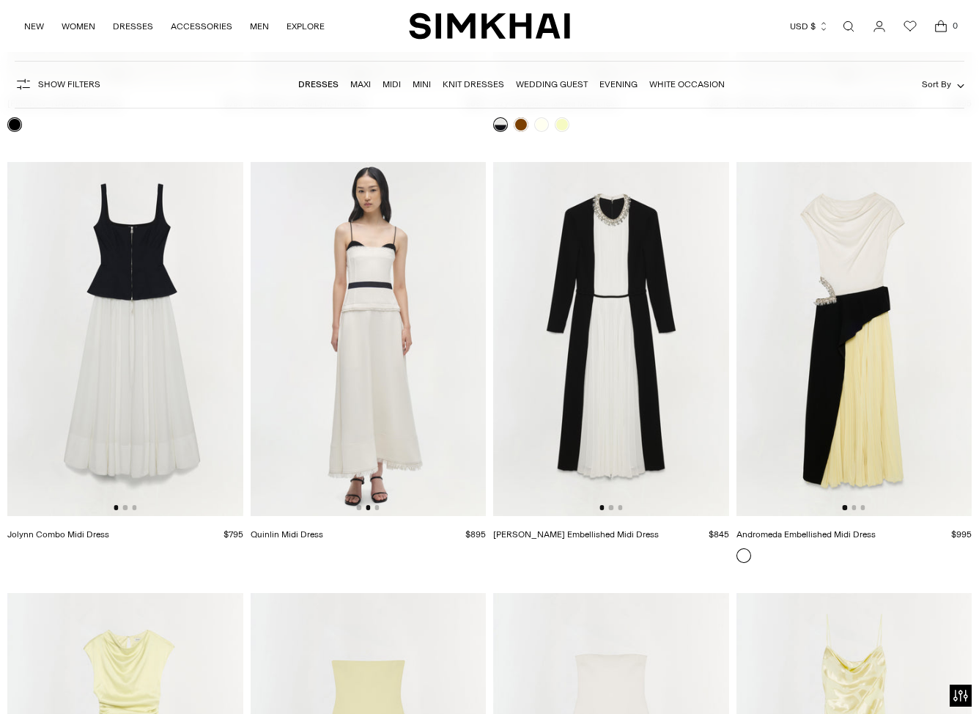
click at [127, 508] on div at bounding box center [125, 507] width 23 height 4
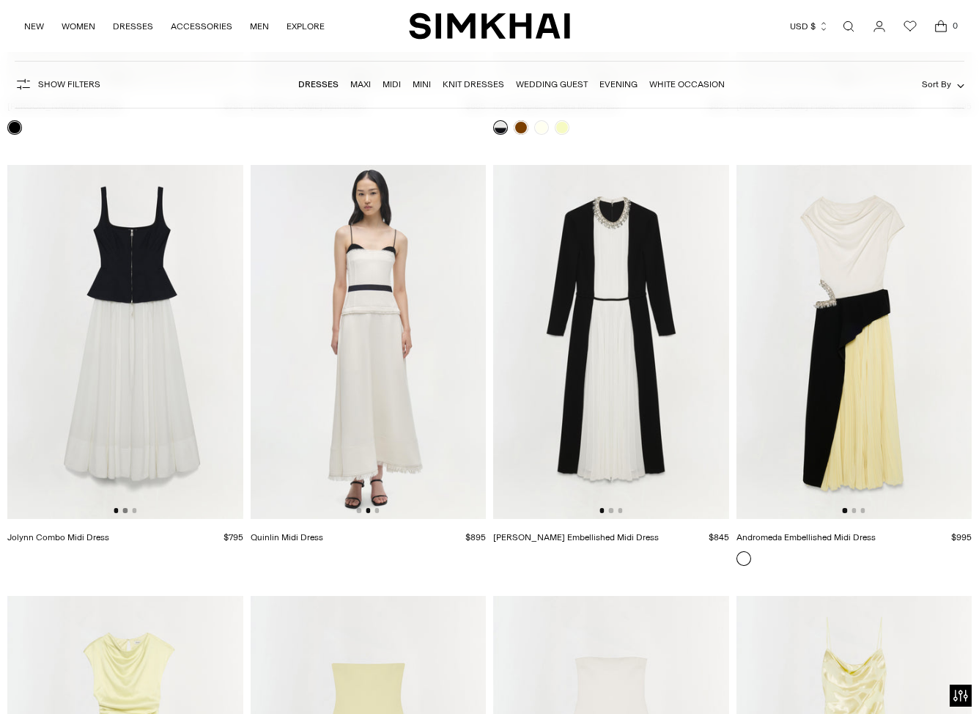
scroll to position [6051, 0]
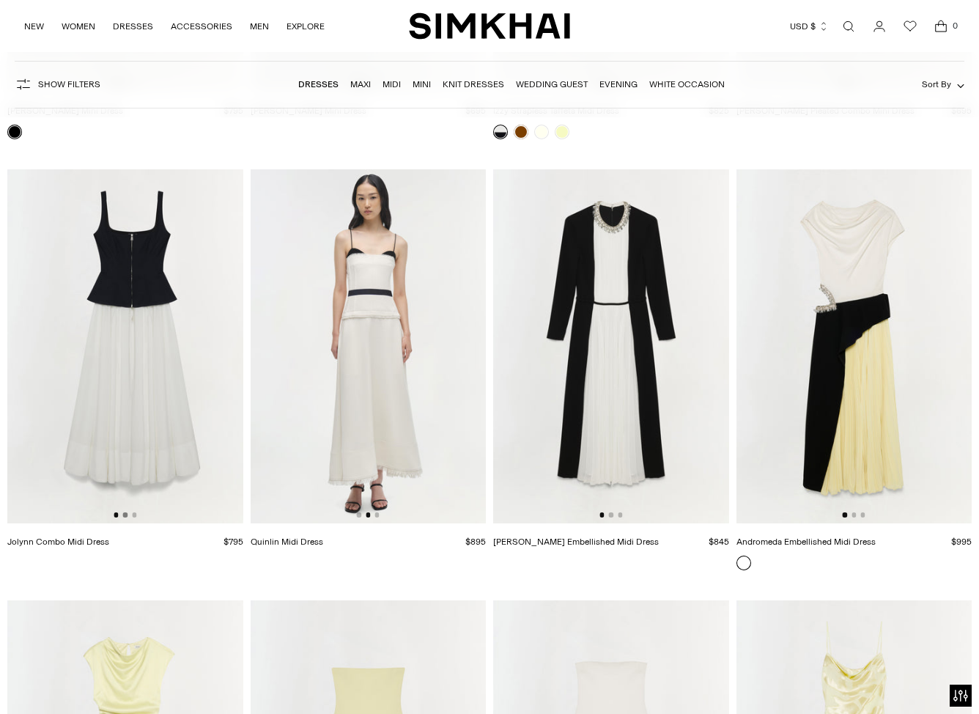
click at [125, 508] on img at bounding box center [125, 345] width 236 height 353
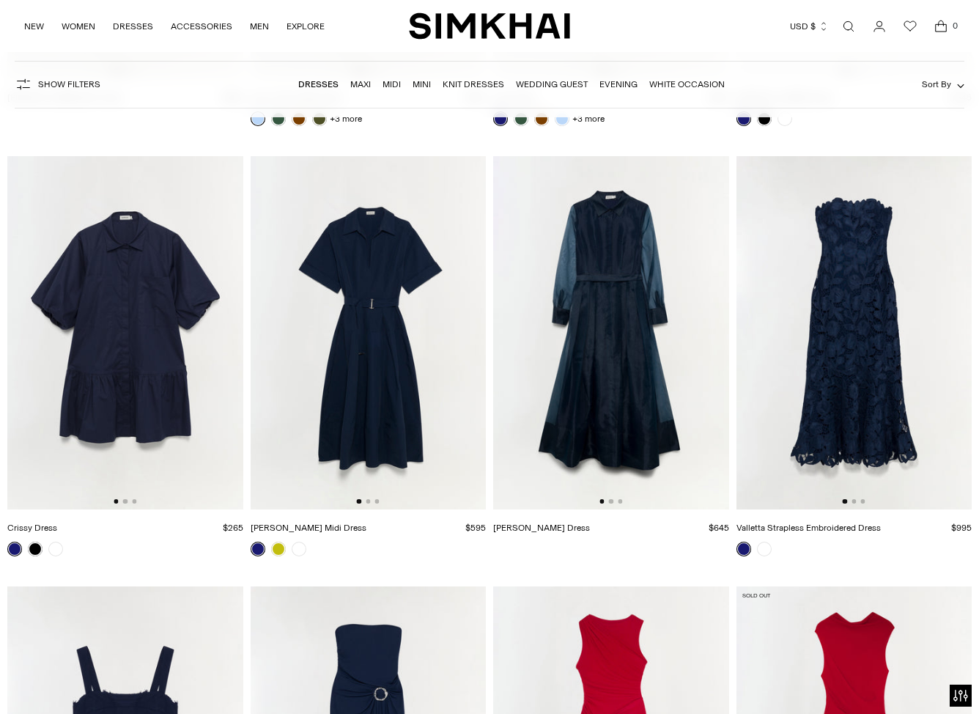
scroll to position [8647, 0]
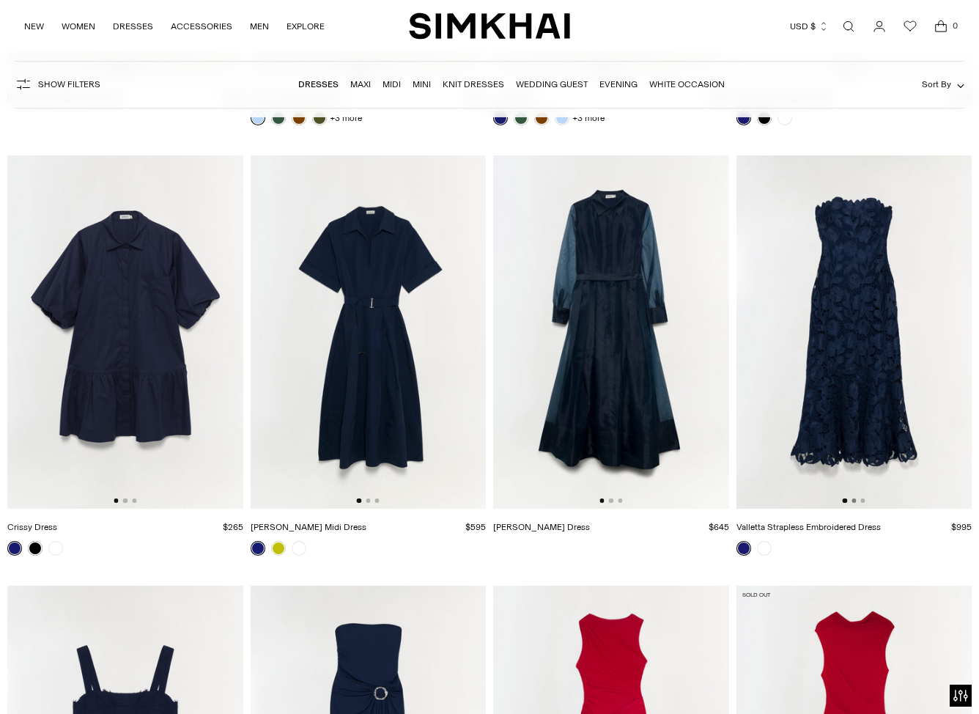
click at [853, 502] on button "Go to slide 2" at bounding box center [853, 500] width 4 height 4
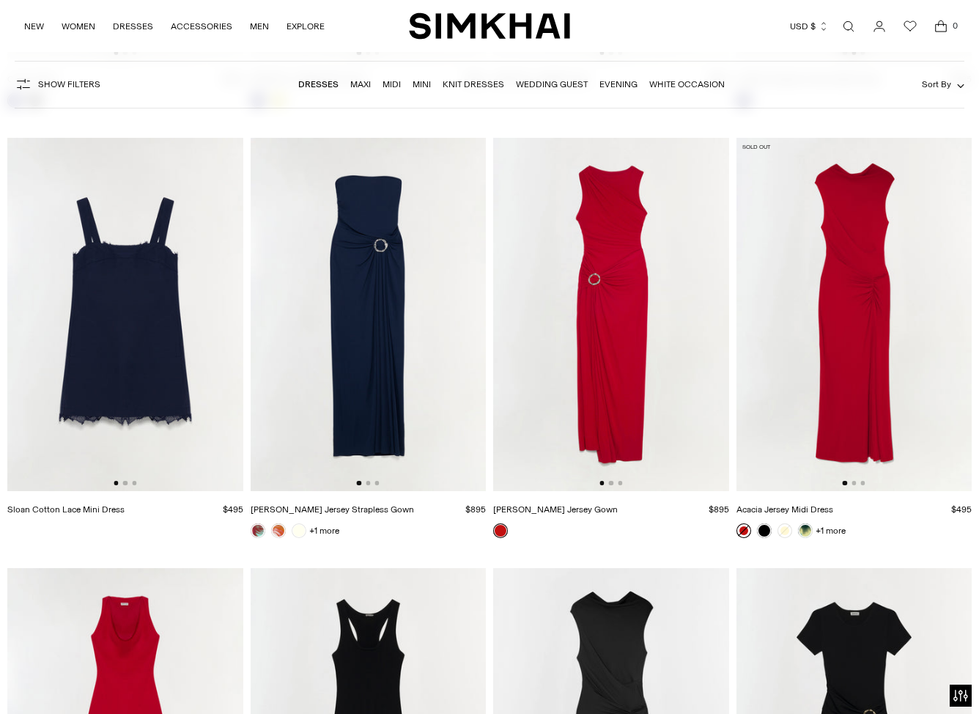
scroll to position [9097, 0]
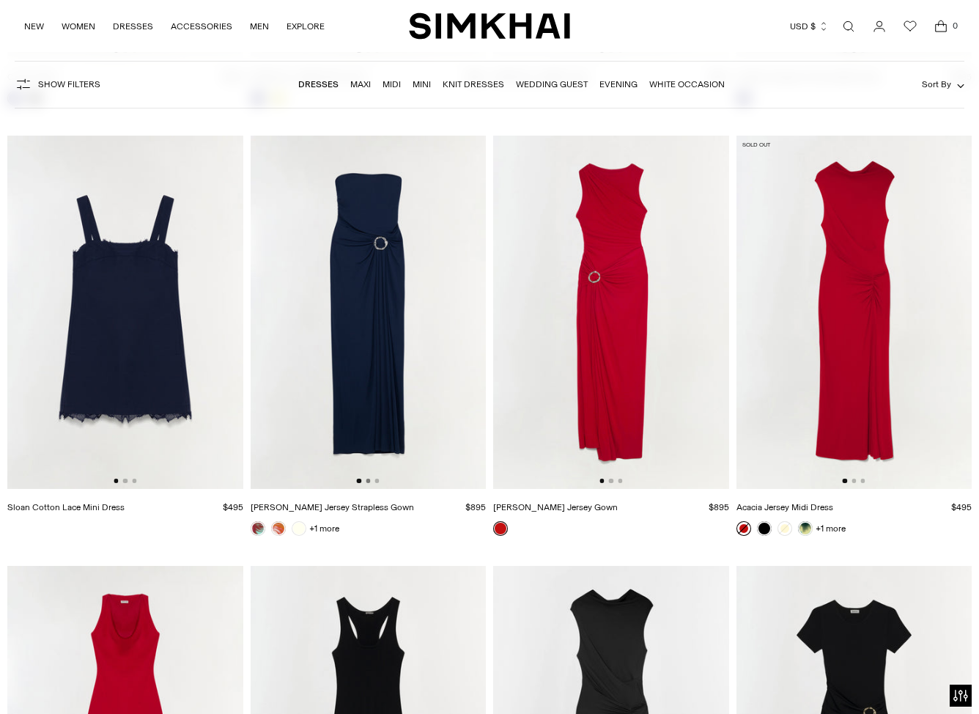
click at [368, 482] on button "Go to slide 2" at bounding box center [368, 480] width 4 height 4
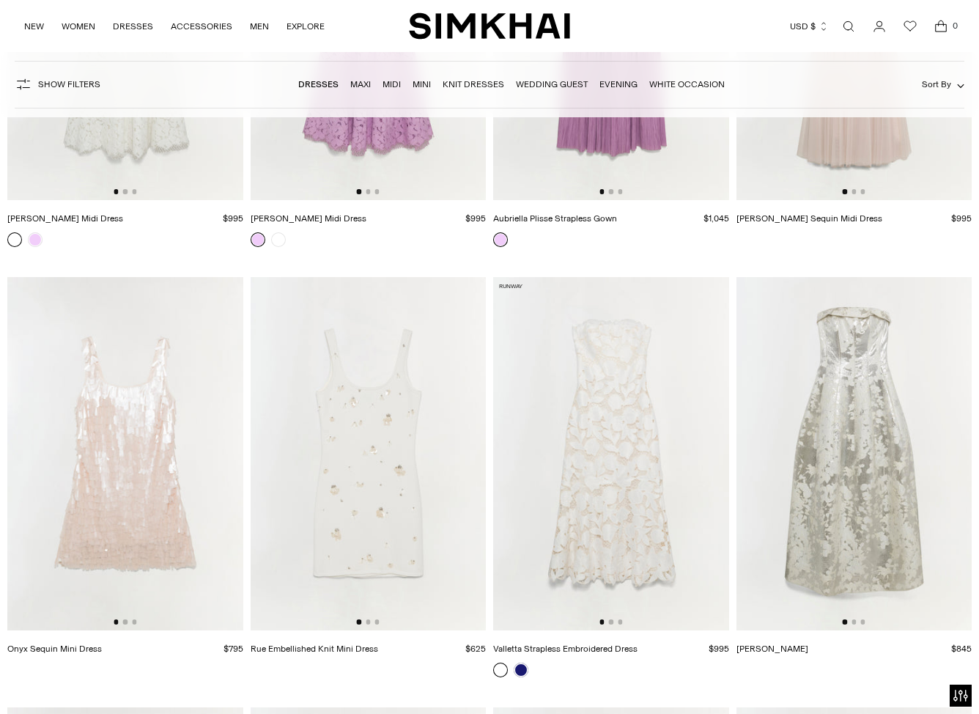
scroll to position [11578, 0]
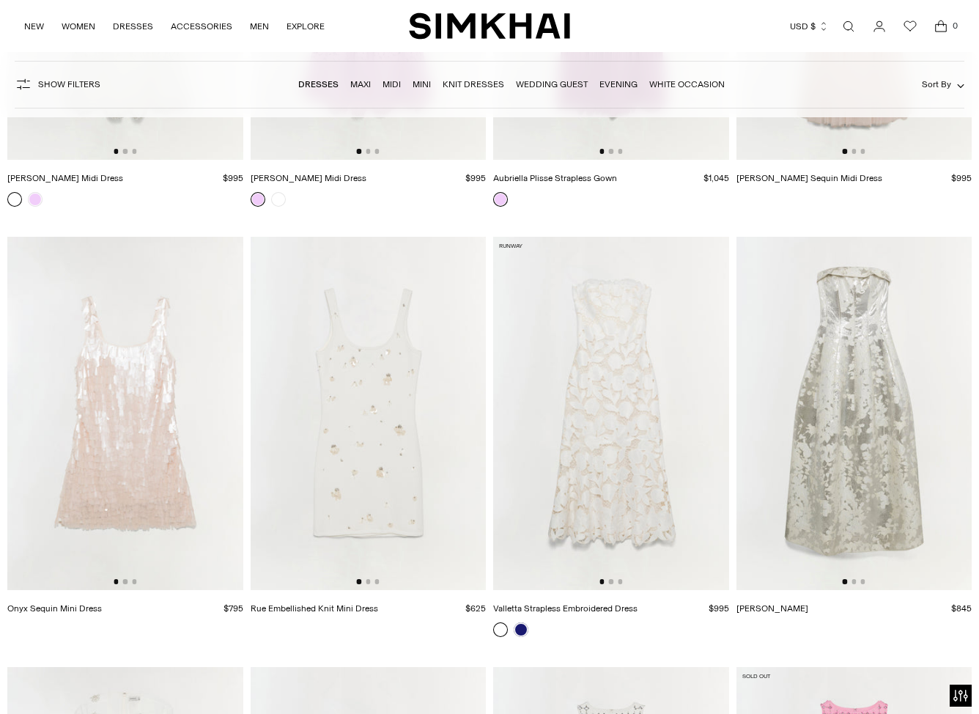
click at [856, 583] on div at bounding box center [854, 581] width 23 height 4
click at [855, 583] on button "Go to slide 2" at bounding box center [853, 581] width 4 height 4
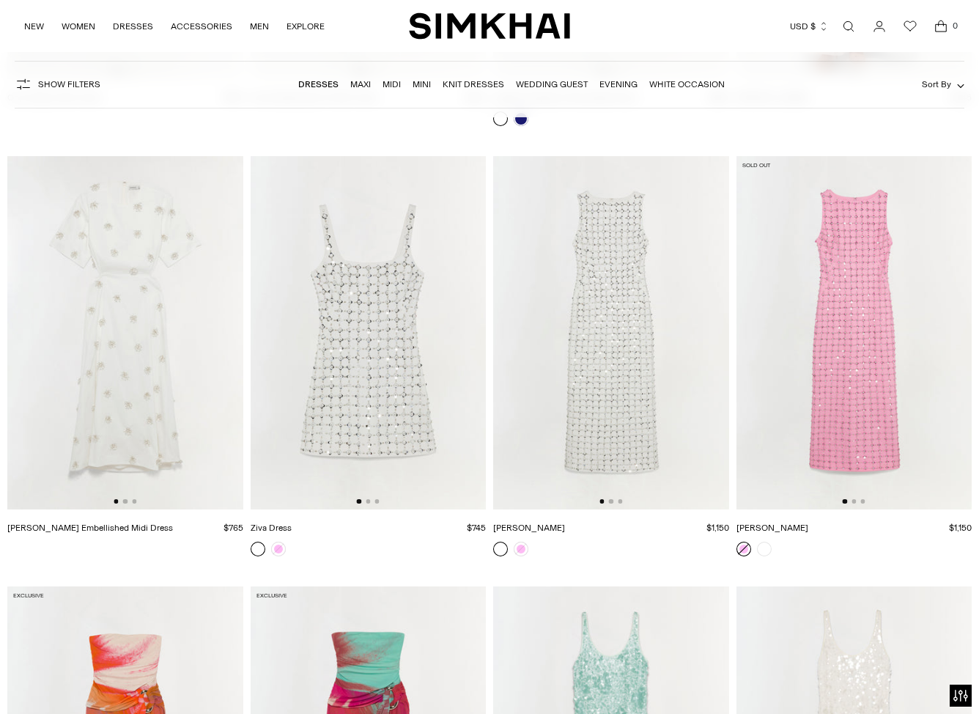
scroll to position [12084, 0]
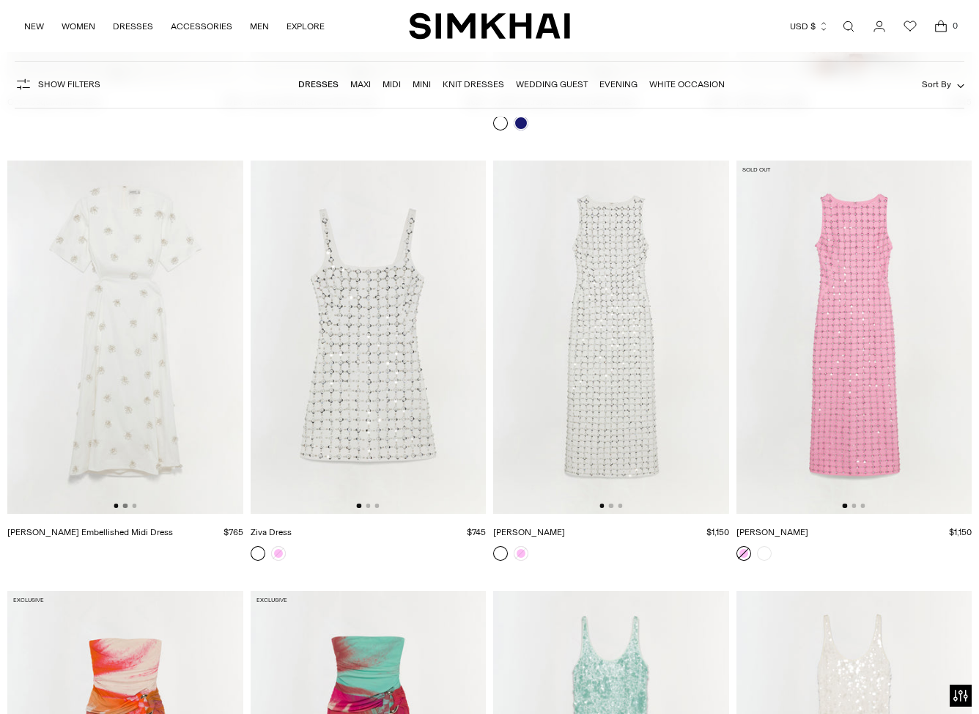
click at [125, 506] on button "Go to slide 2" at bounding box center [125, 505] width 4 height 4
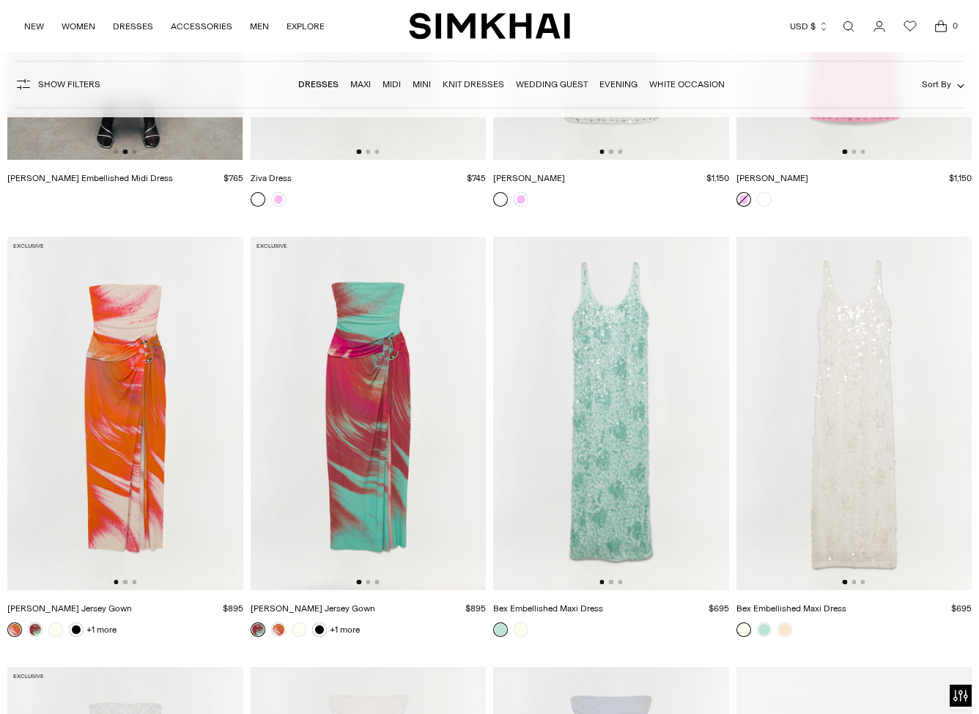
scroll to position [12429, 0]
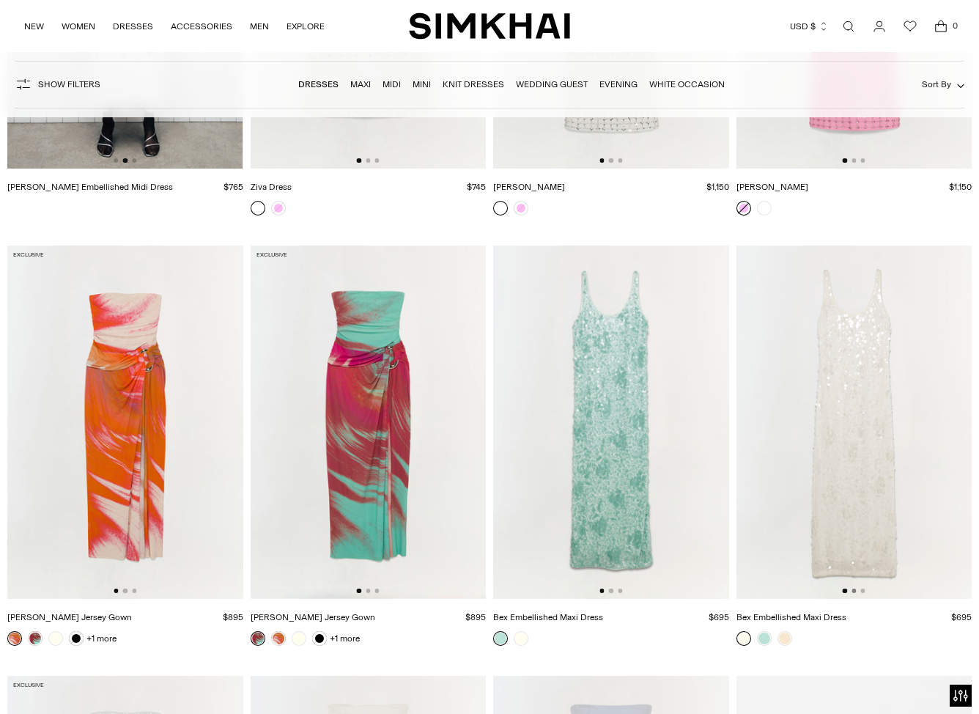
click at [855, 591] on button "Go to slide 2" at bounding box center [853, 590] width 4 height 4
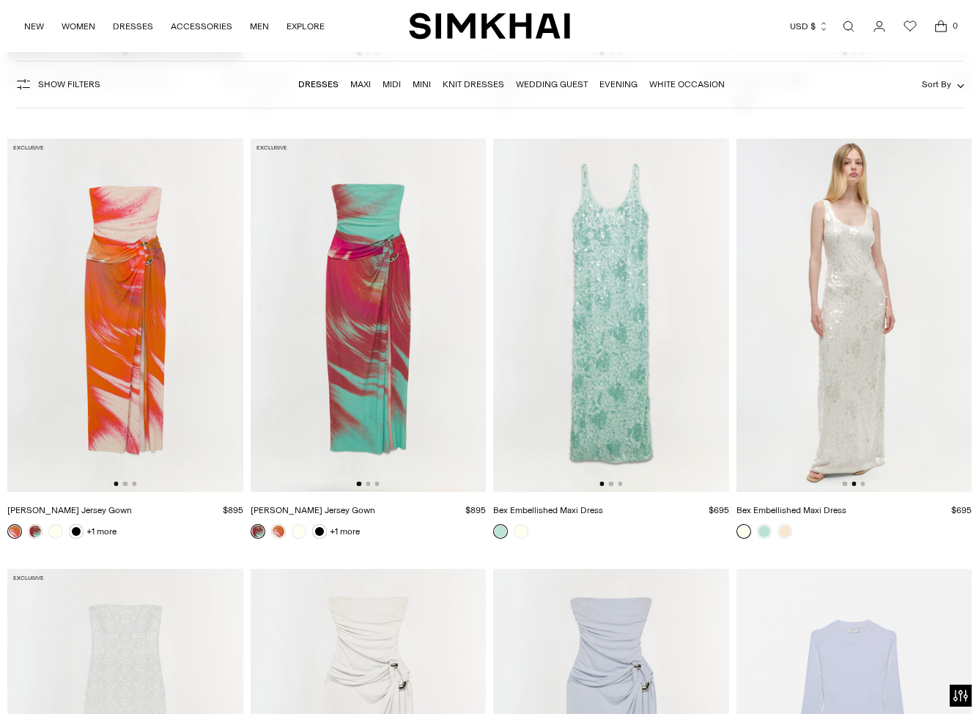
scroll to position [12536, 0]
click at [610, 486] on button "Go to slide 2" at bounding box center [611, 484] width 4 height 4
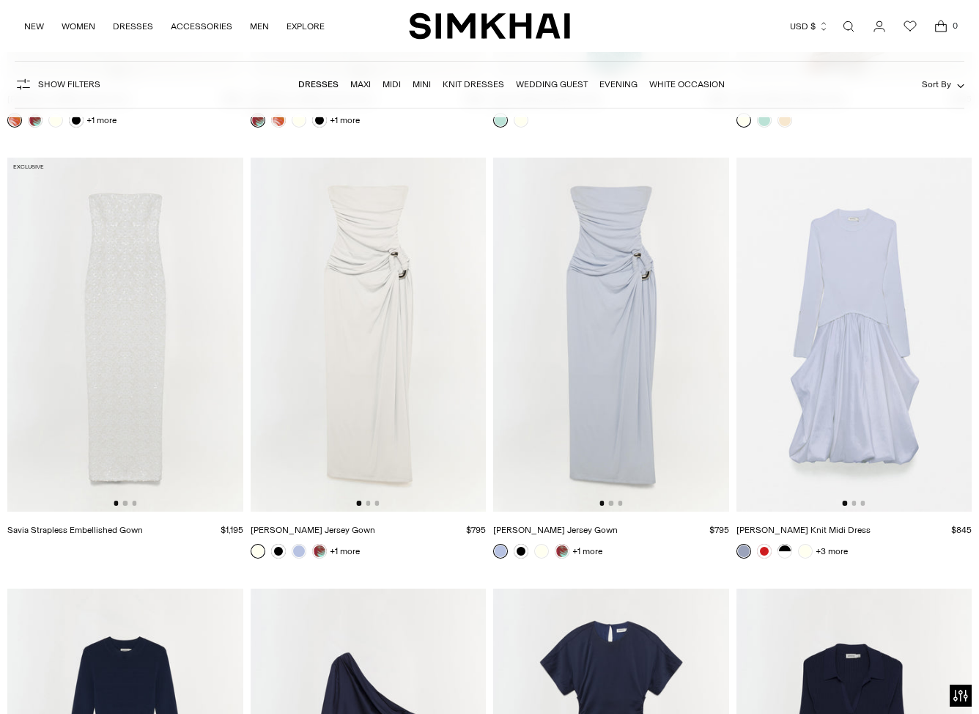
scroll to position [12954, 0]
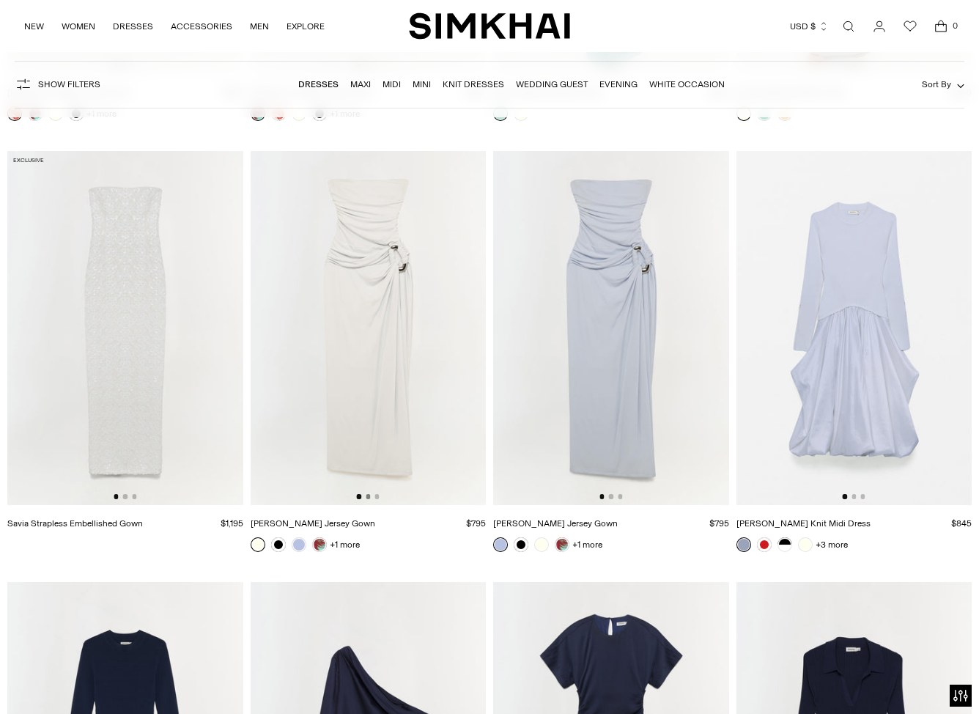
click at [369, 498] on button "Go to slide 2" at bounding box center [368, 496] width 4 height 4
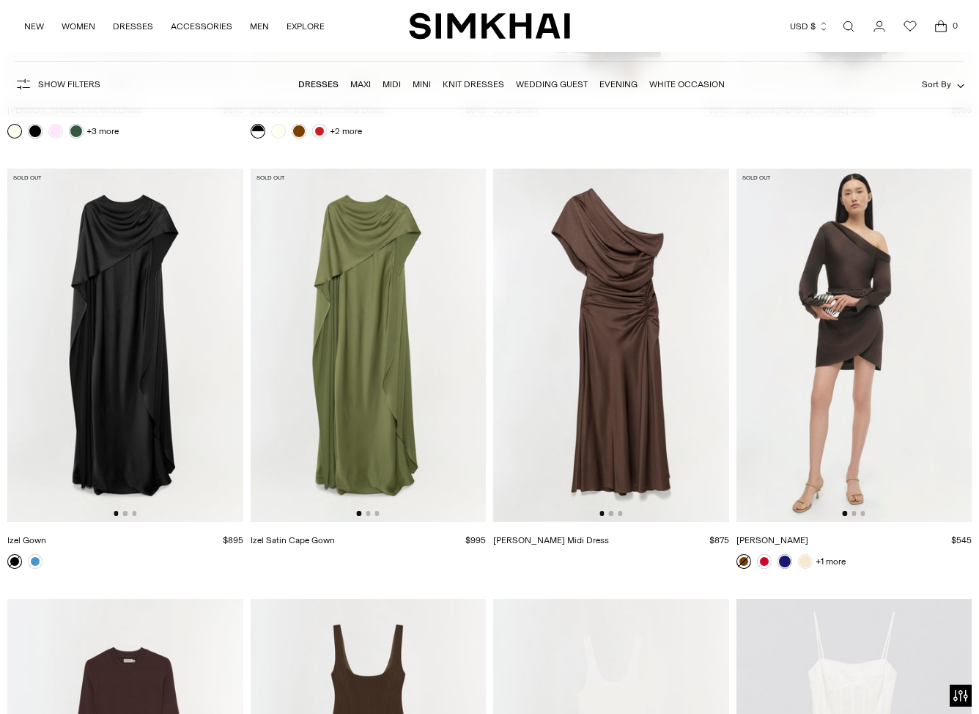
scroll to position [15085, 0]
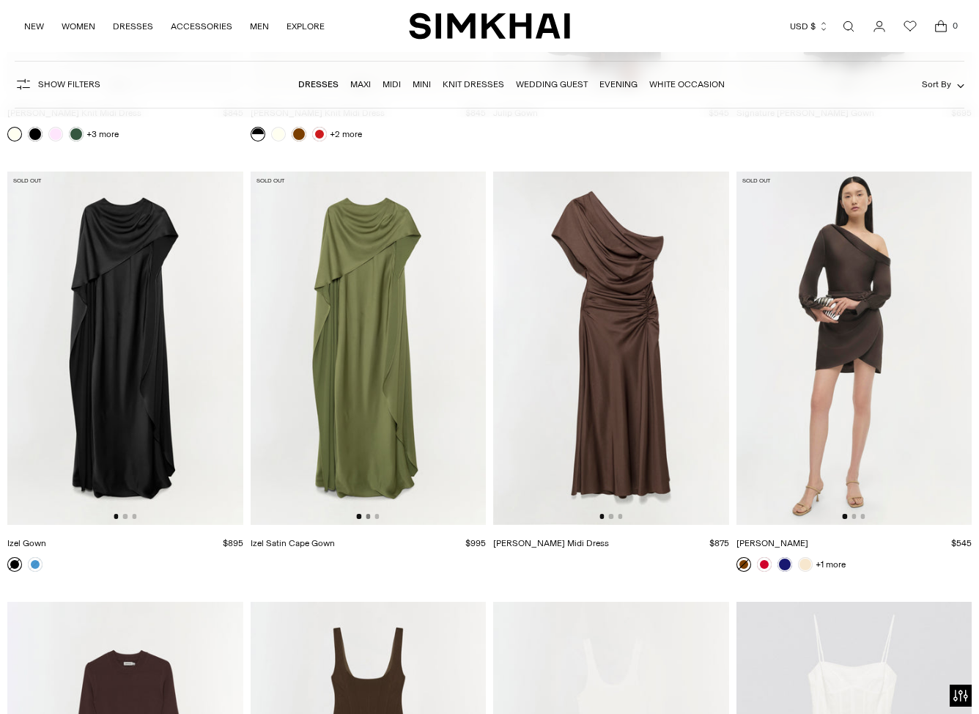
click at [367, 518] on button "Go to slide 2" at bounding box center [368, 516] width 4 height 4
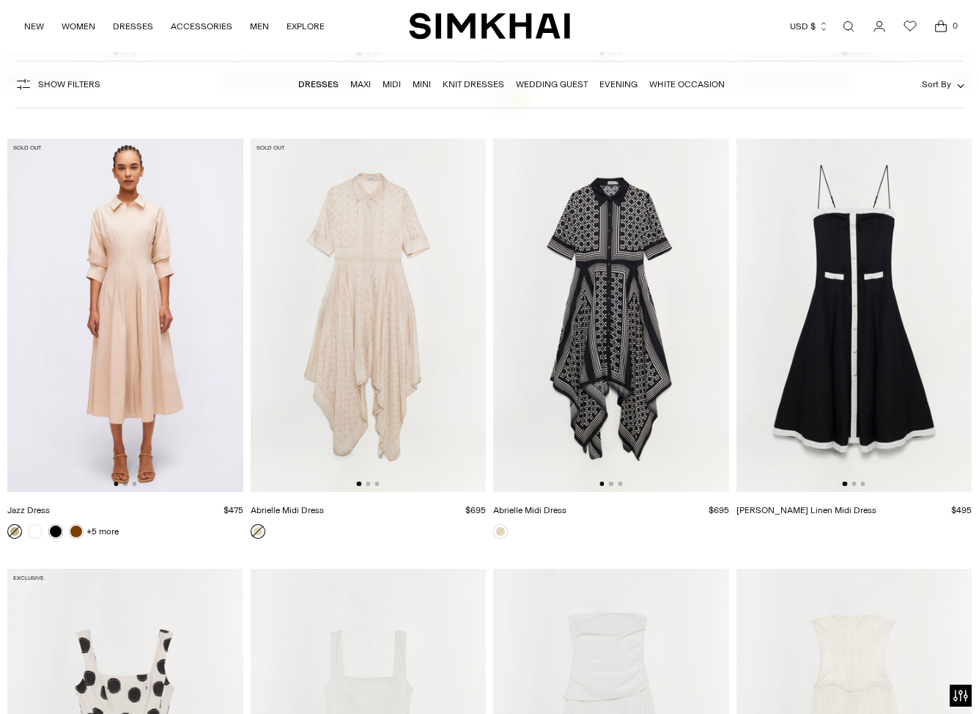
scroll to position [17200, 0]
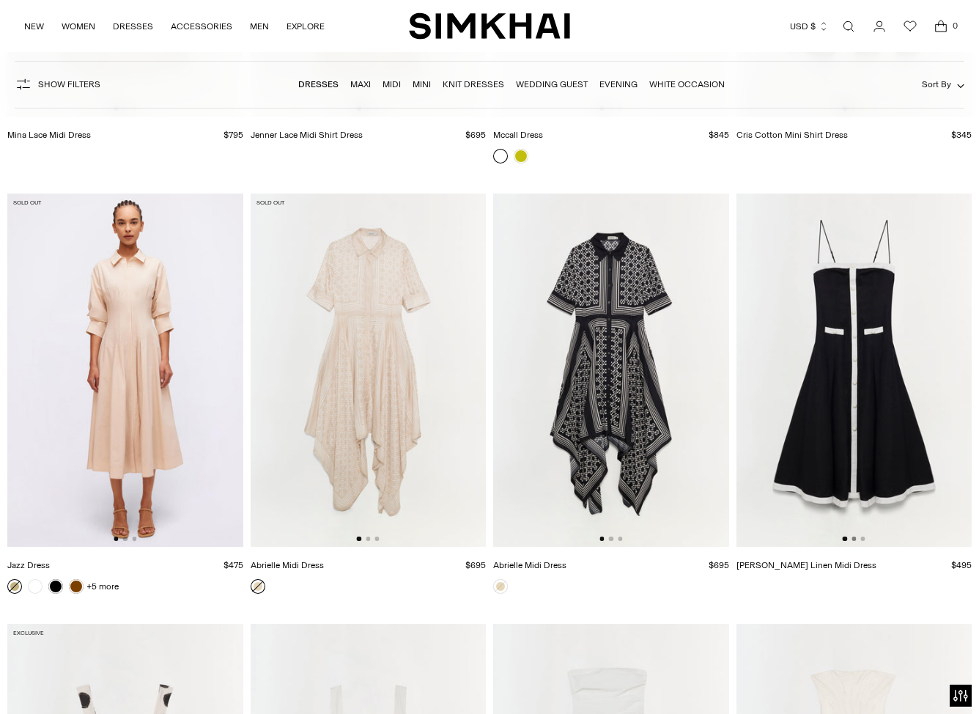
click at [853, 539] on button "Go to slide 2" at bounding box center [853, 538] width 4 height 4
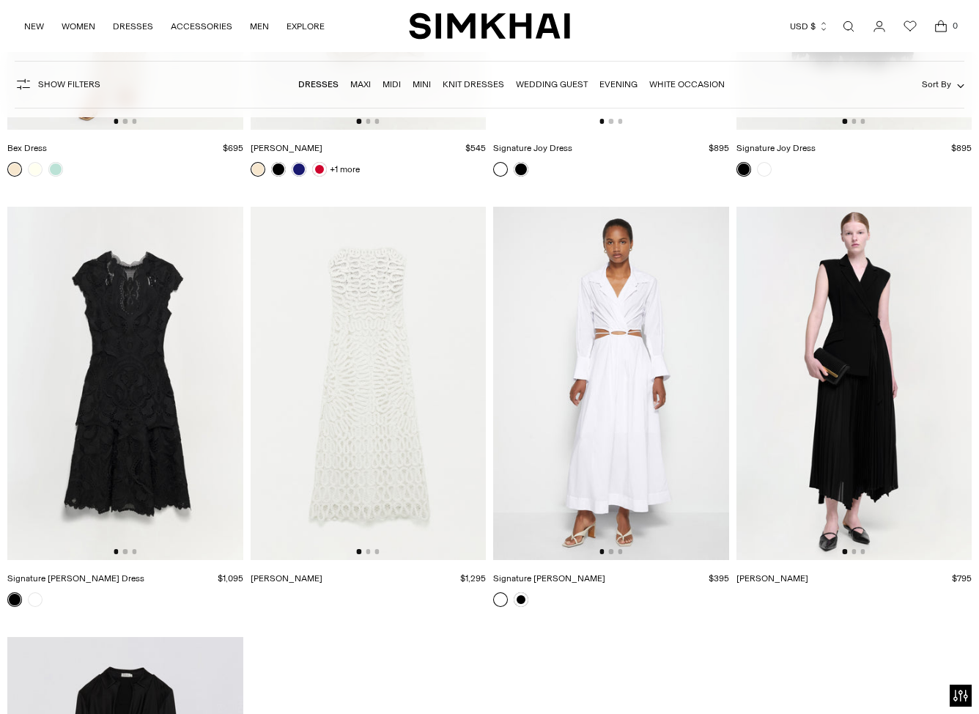
scroll to position [18483, 0]
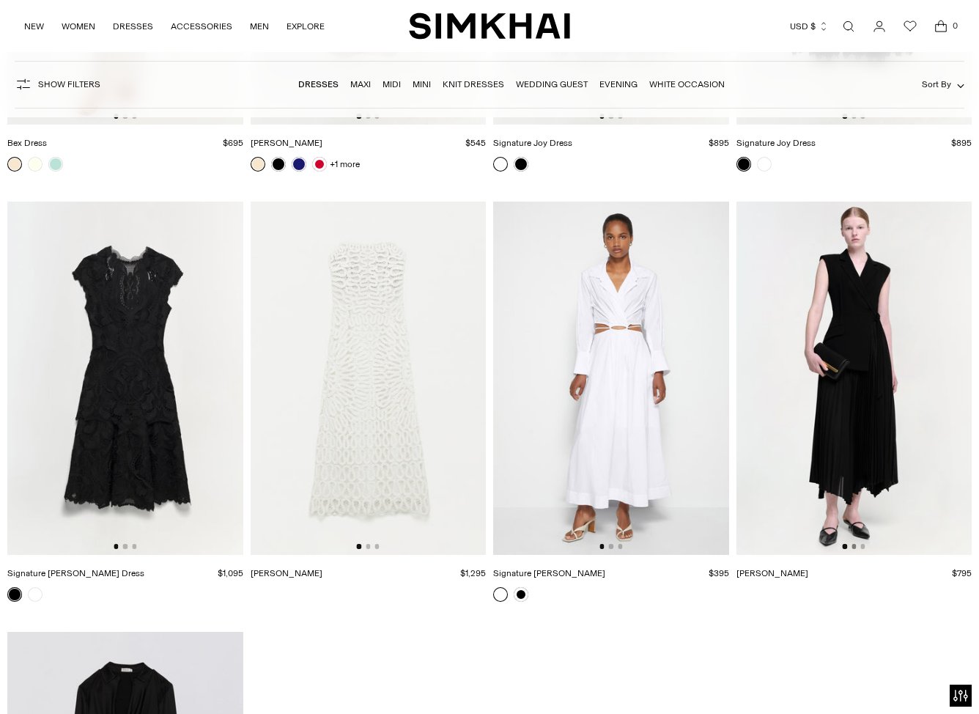
click at [854, 547] on button "Go to slide 2" at bounding box center [853, 546] width 4 height 4
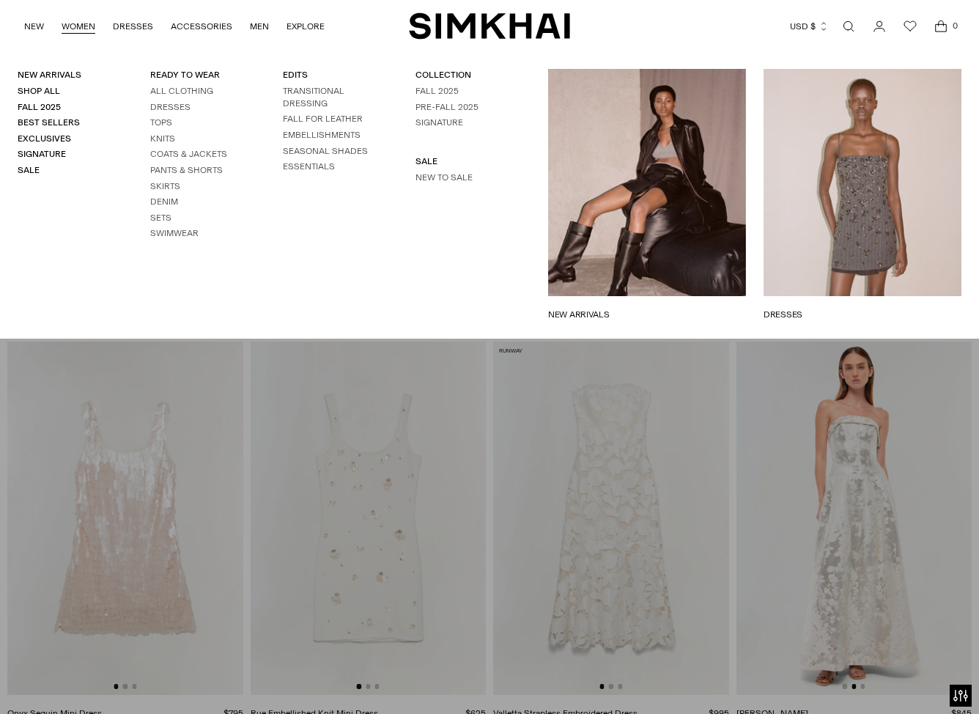
scroll to position [11474, 0]
click at [163, 122] on link "Tops" at bounding box center [161, 122] width 22 height 10
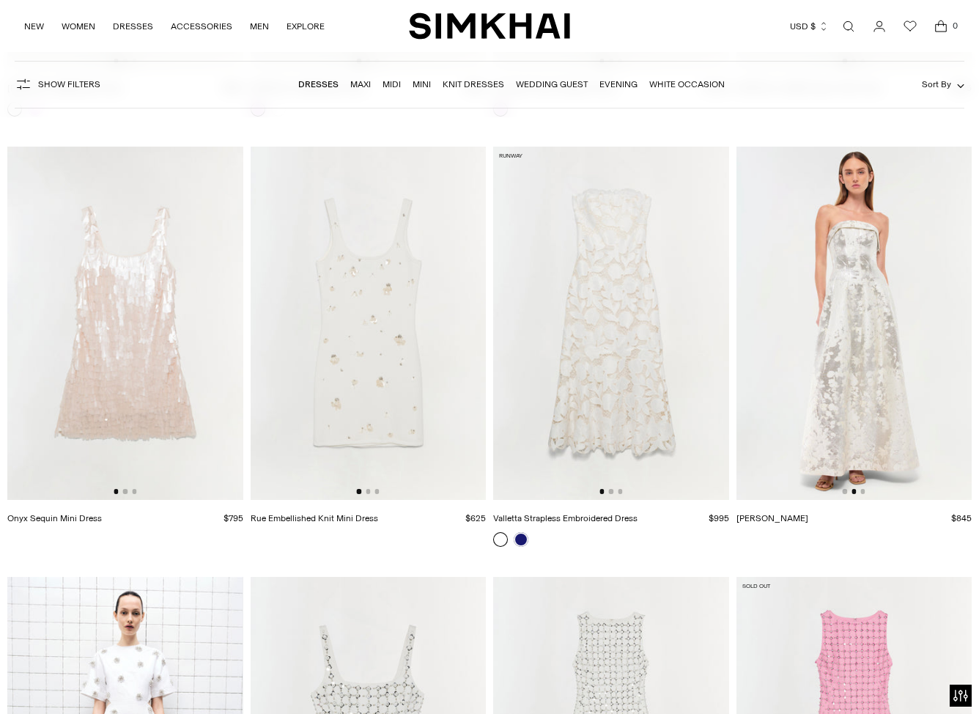
scroll to position [11669, 0]
click at [126, 492] on button "Go to slide 2" at bounding box center [125, 490] width 4 height 4
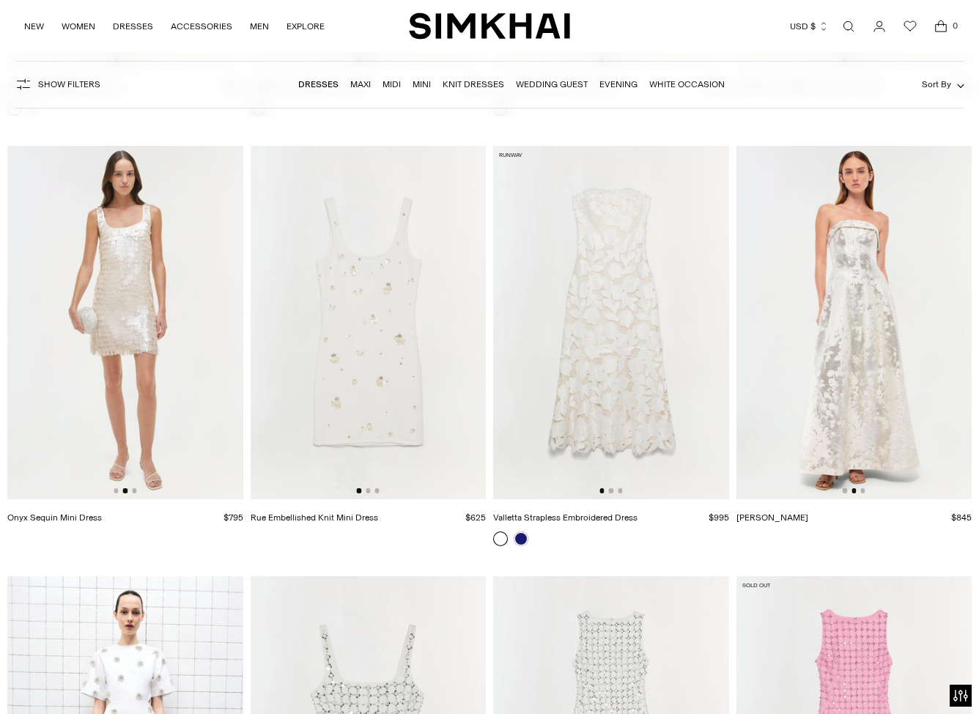
scroll to position [11678, 0]
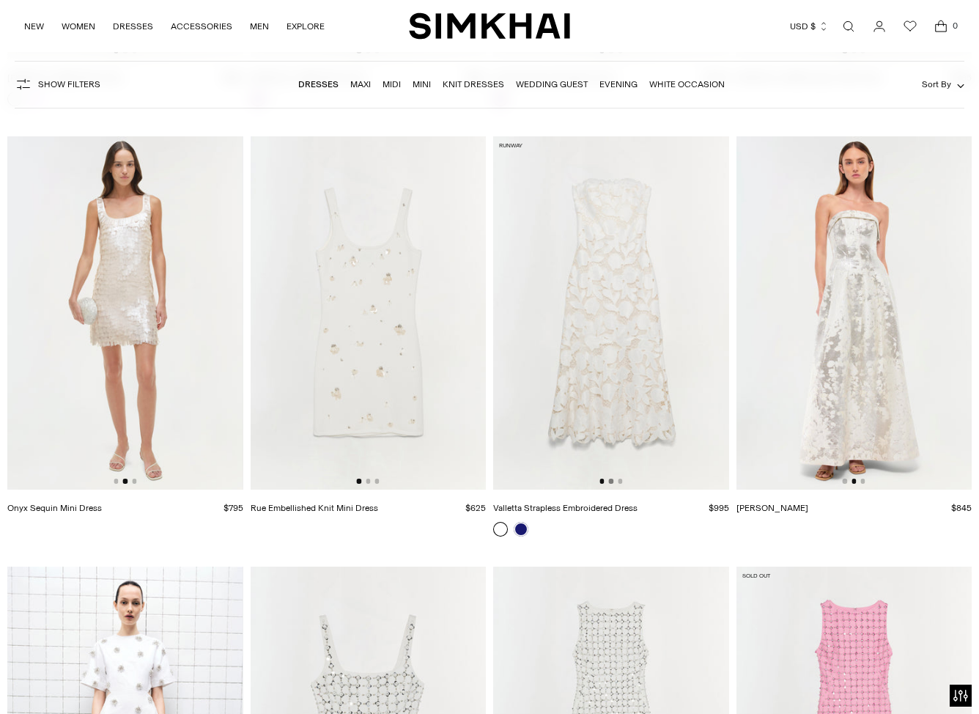
click at [611, 481] on button "Go to slide 2" at bounding box center [611, 480] width 4 height 4
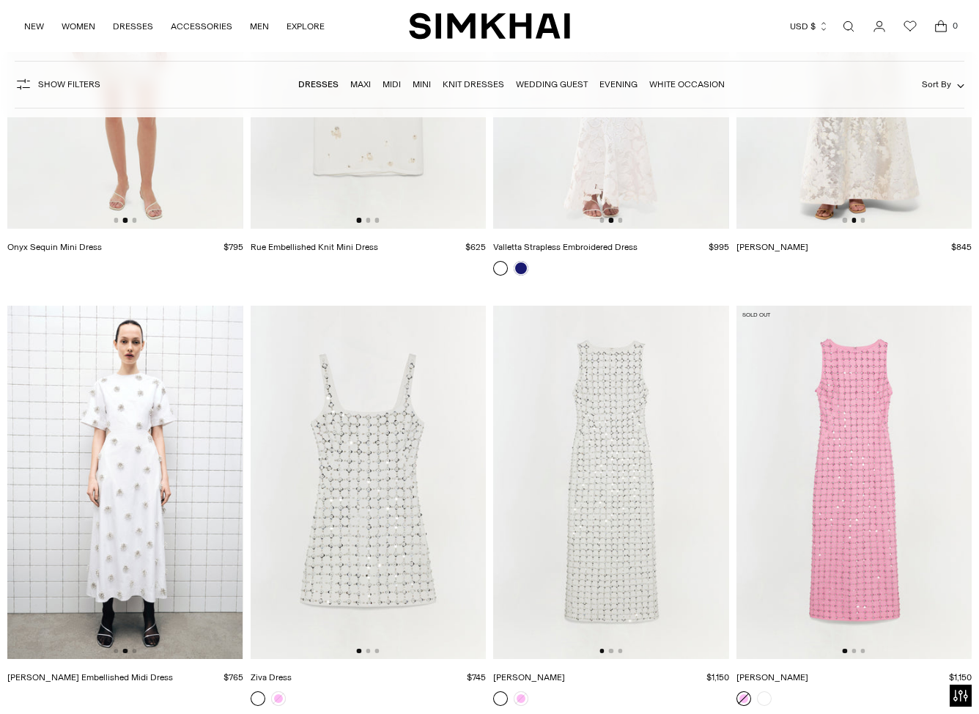
scroll to position [12097, 0]
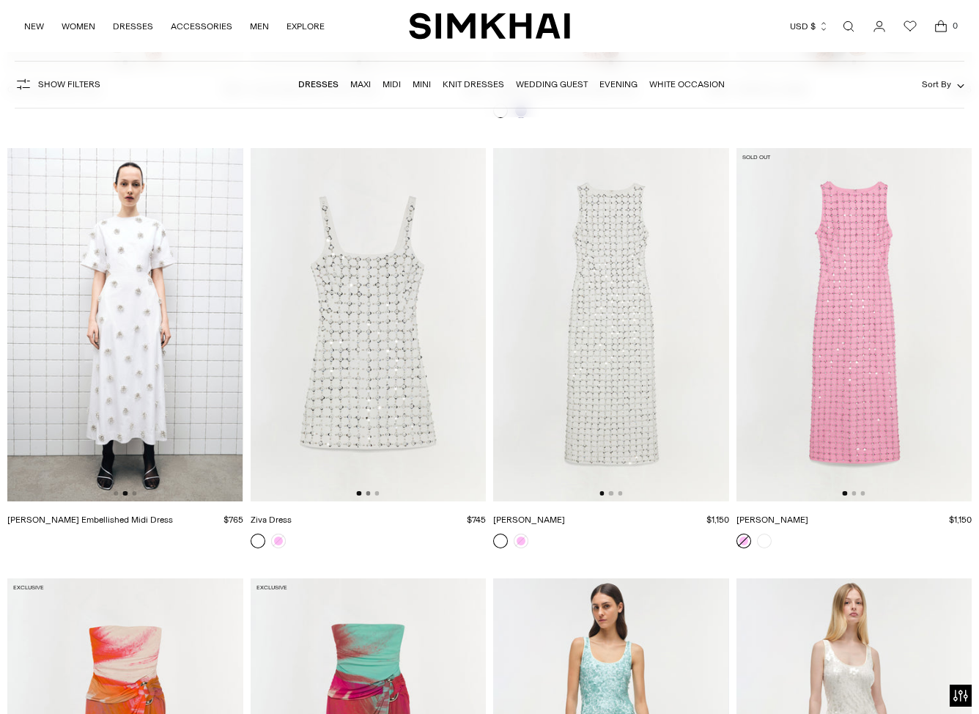
click at [366, 492] on button "Go to slide 2" at bounding box center [368, 493] width 4 height 4
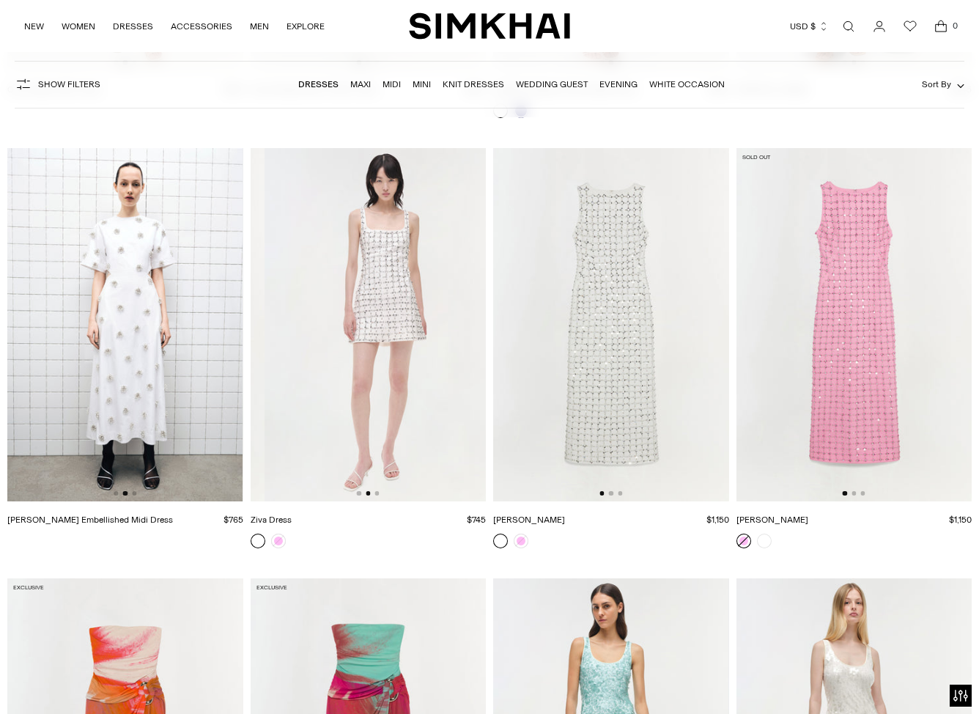
scroll to position [0, 236]
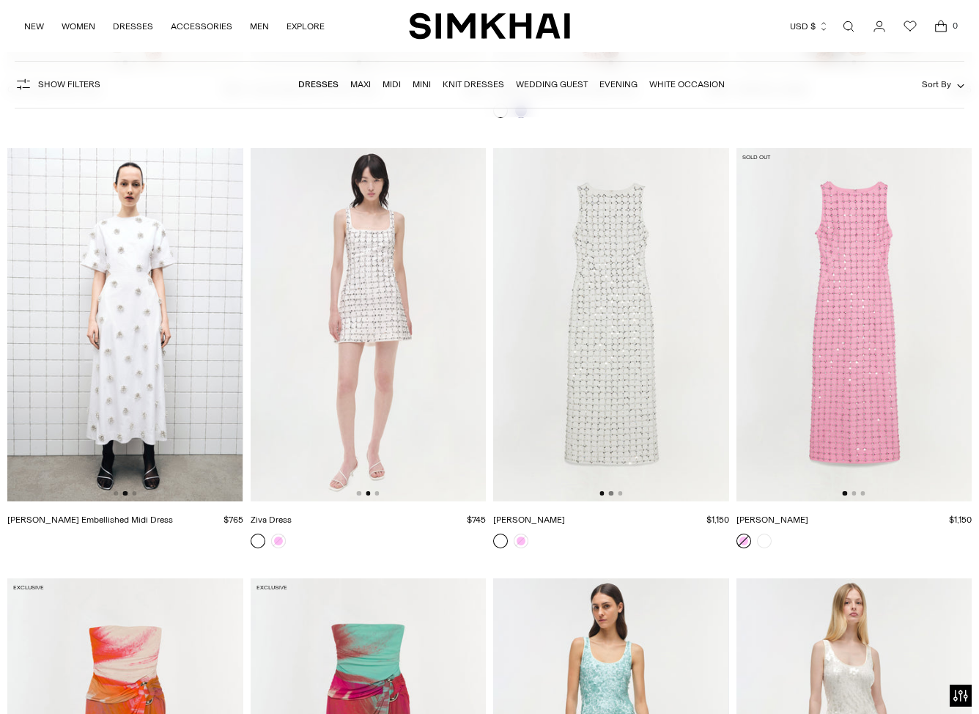
click at [612, 493] on button "Go to slide 2" at bounding box center [611, 493] width 4 height 4
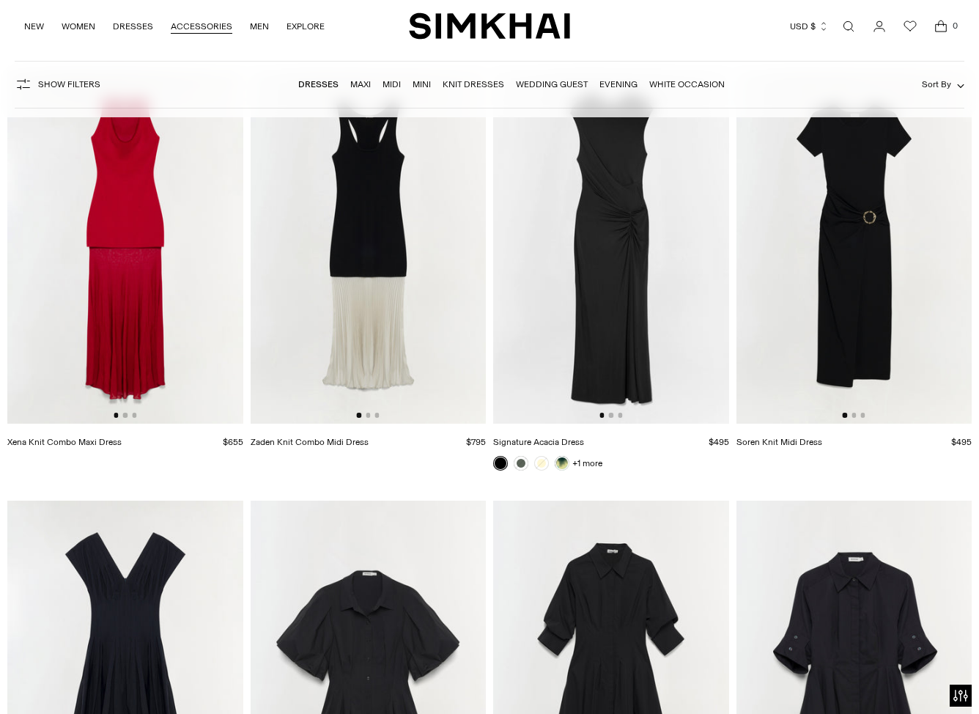
scroll to position [9584, 0]
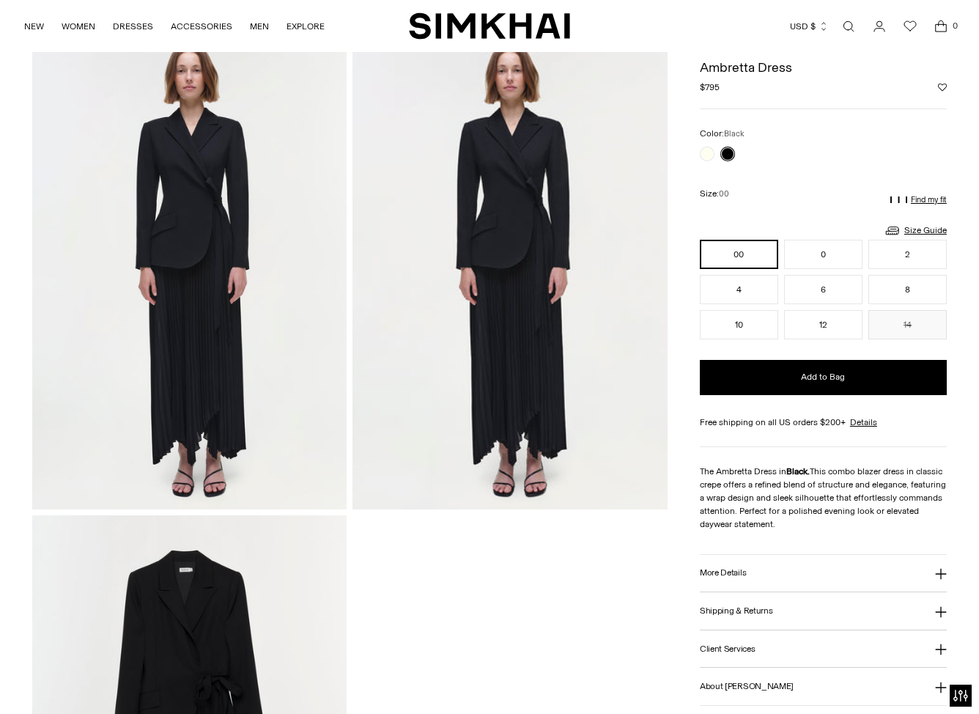
scroll to position [1027, 0]
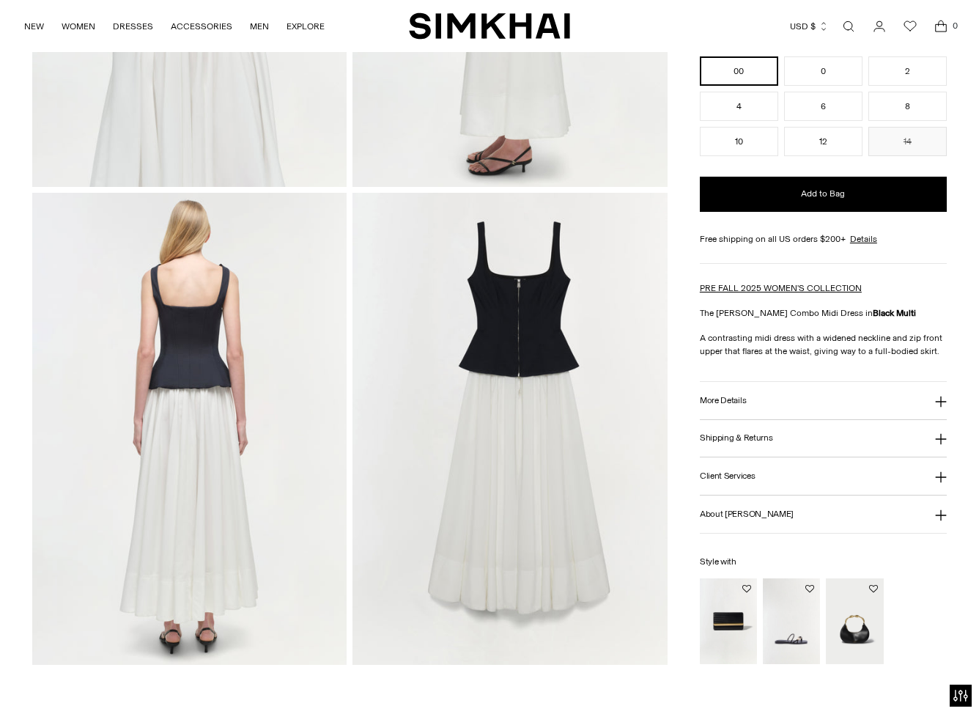
scroll to position [875, 0]
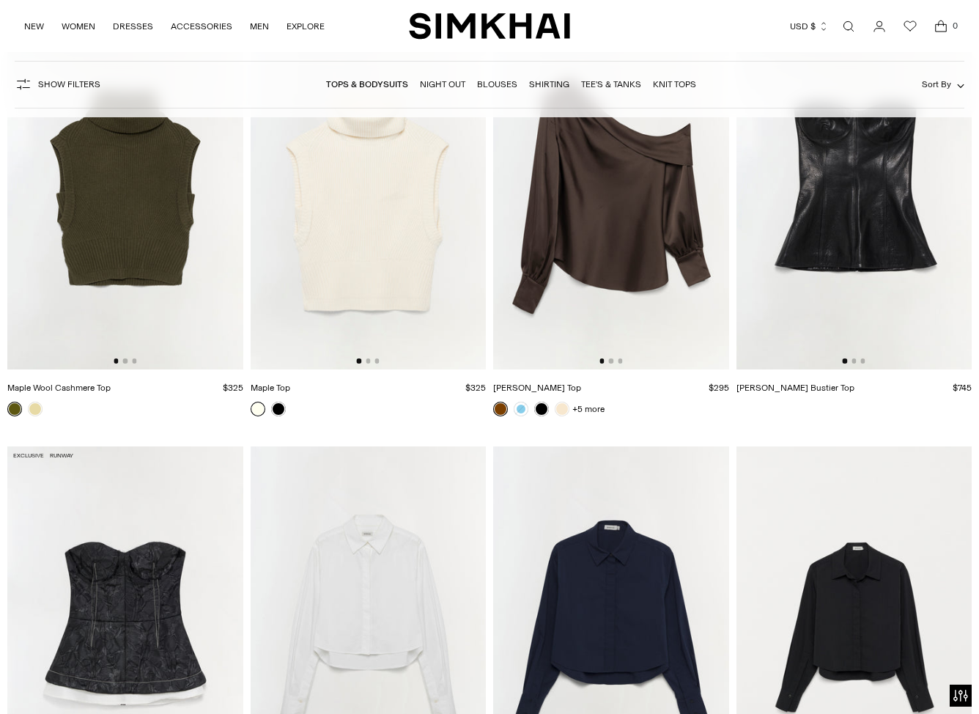
scroll to position [2683, 0]
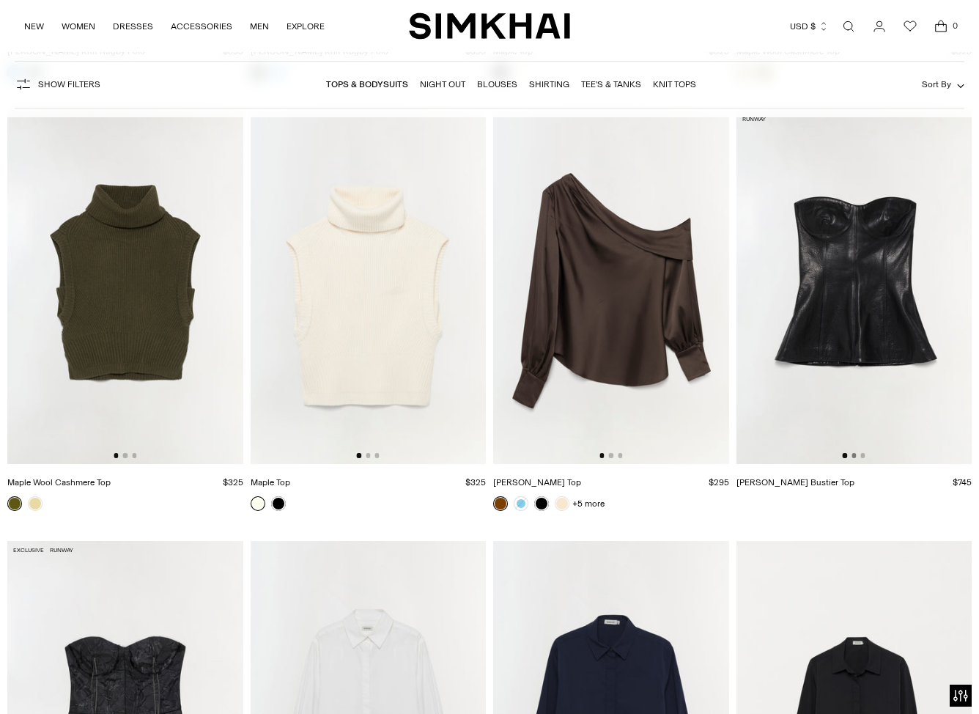
click at [855, 456] on button "Go to slide 2" at bounding box center [853, 455] width 4 height 4
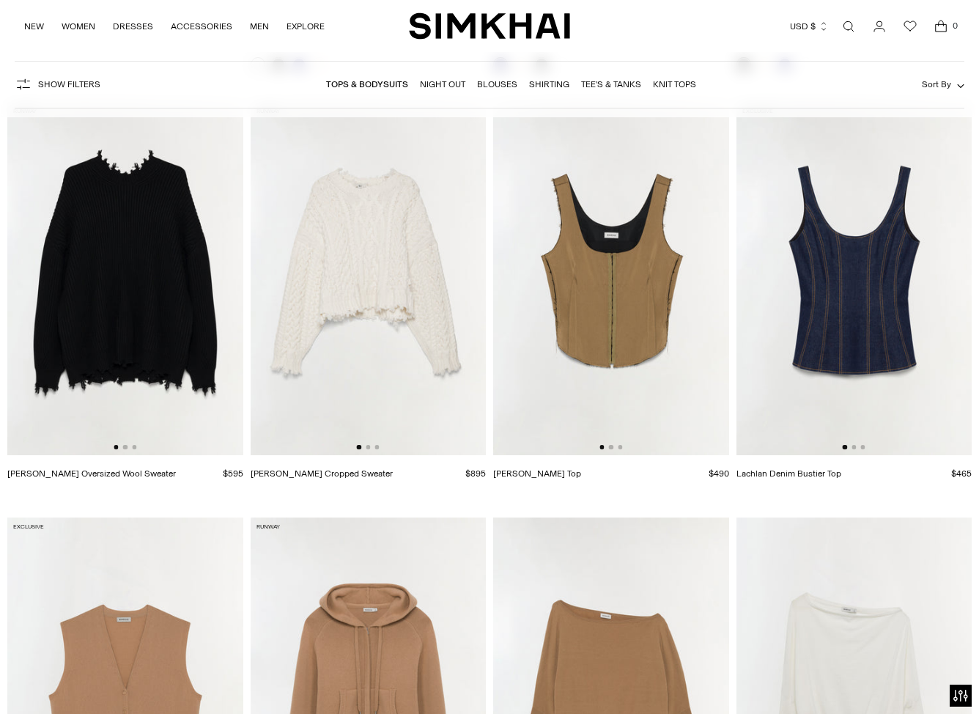
scroll to position [3554, 0]
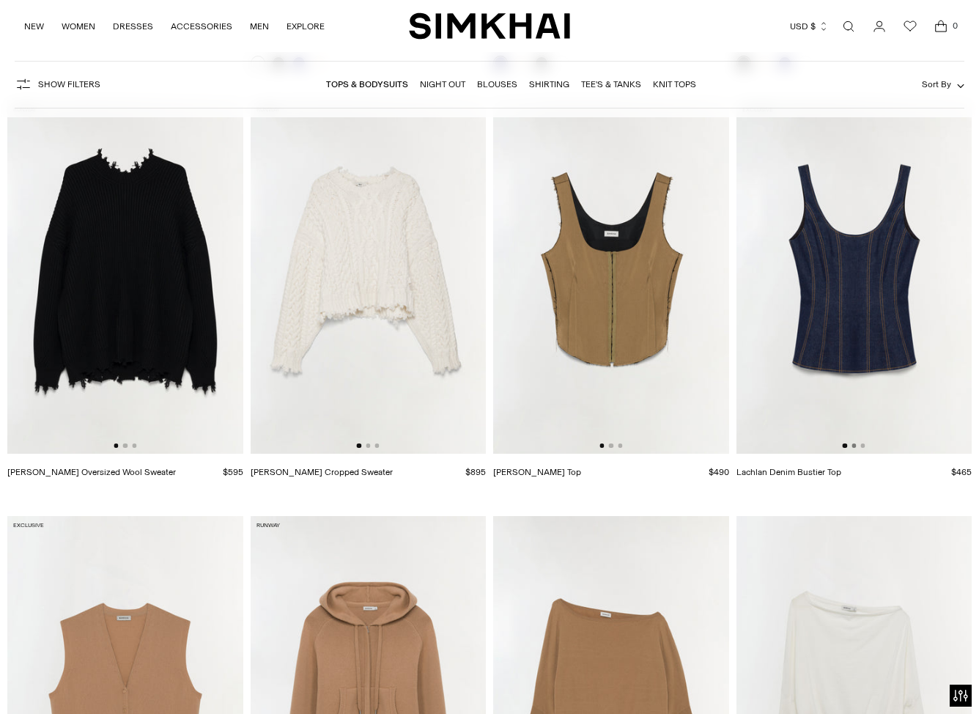
click at [853, 445] on button "Go to slide 2" at bounding box center [853, 445] width 4 height 4
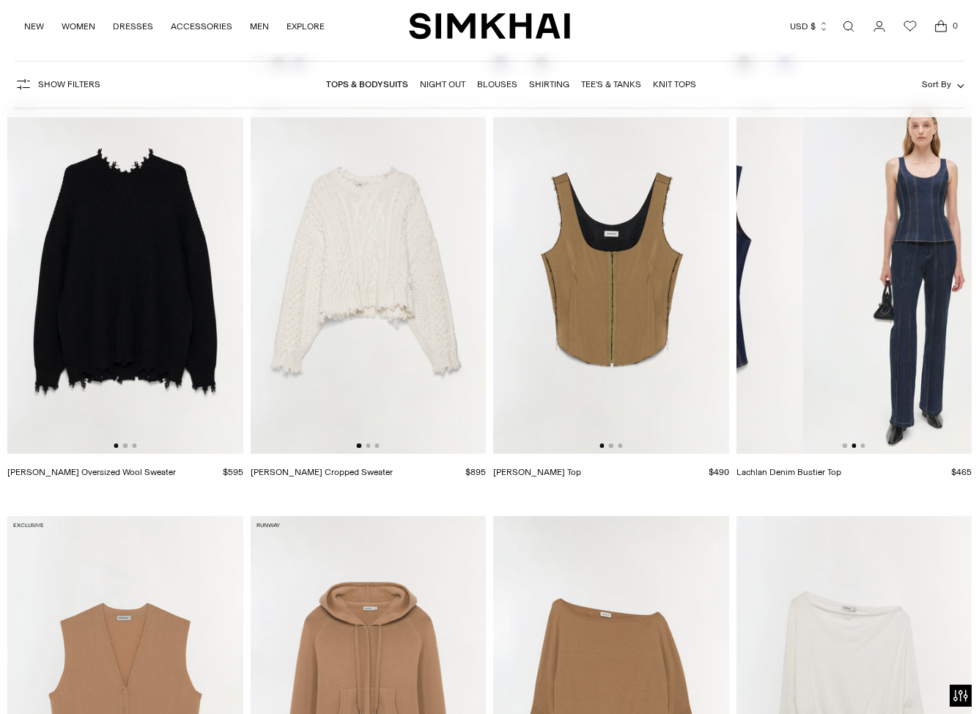
scroll to position [0, 236]
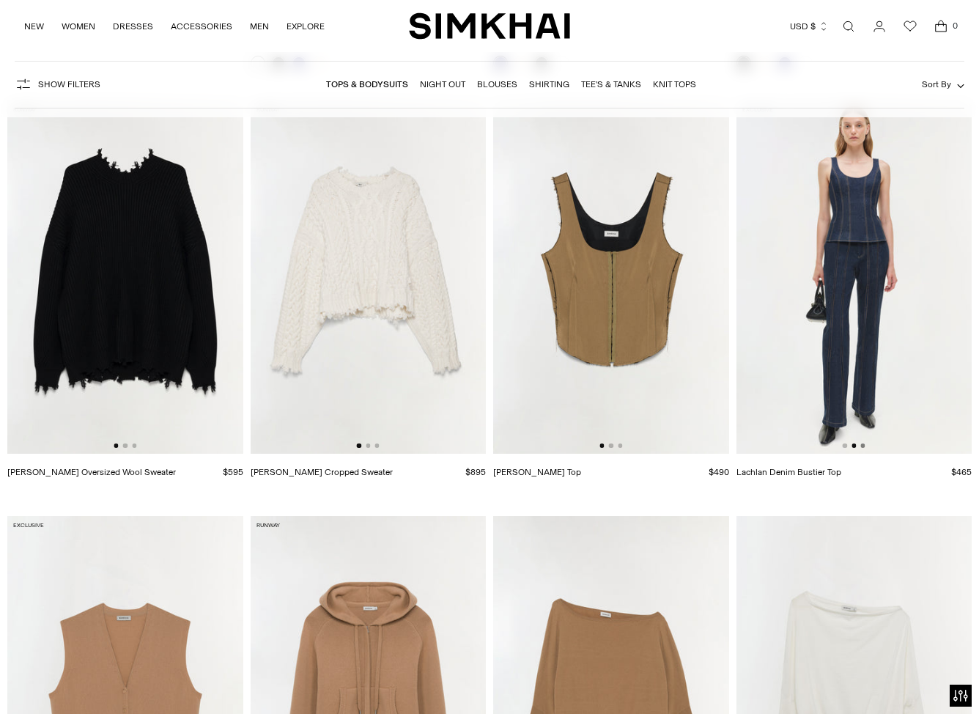
click at [863, 448] on button "Go to slide 3" at bounding box center [862, 445] width 4 height 4
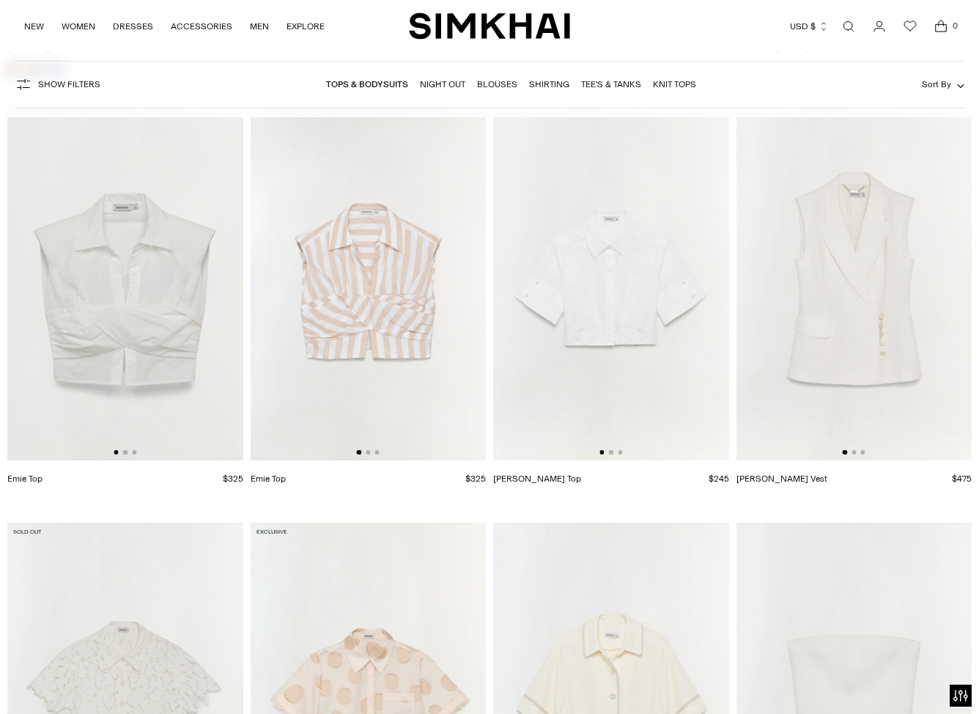
scroll to position [7396, 0]
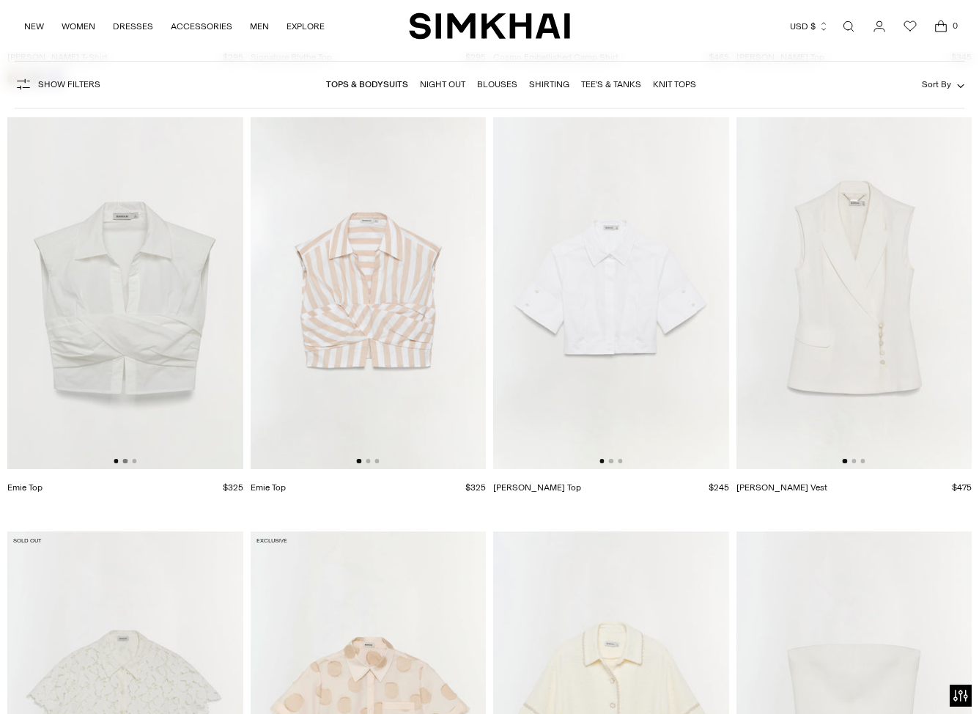
click at [127, 462] on button "Go to slide 2" at bounding box center [125, 461] width 4 height 4
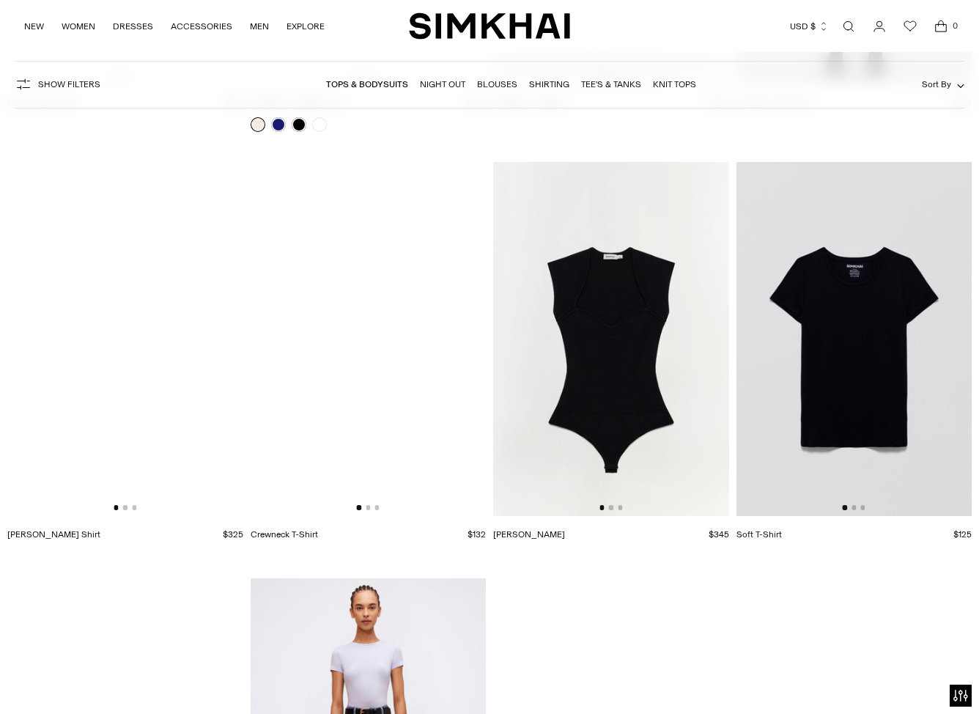
scroll to position [11210, 0]
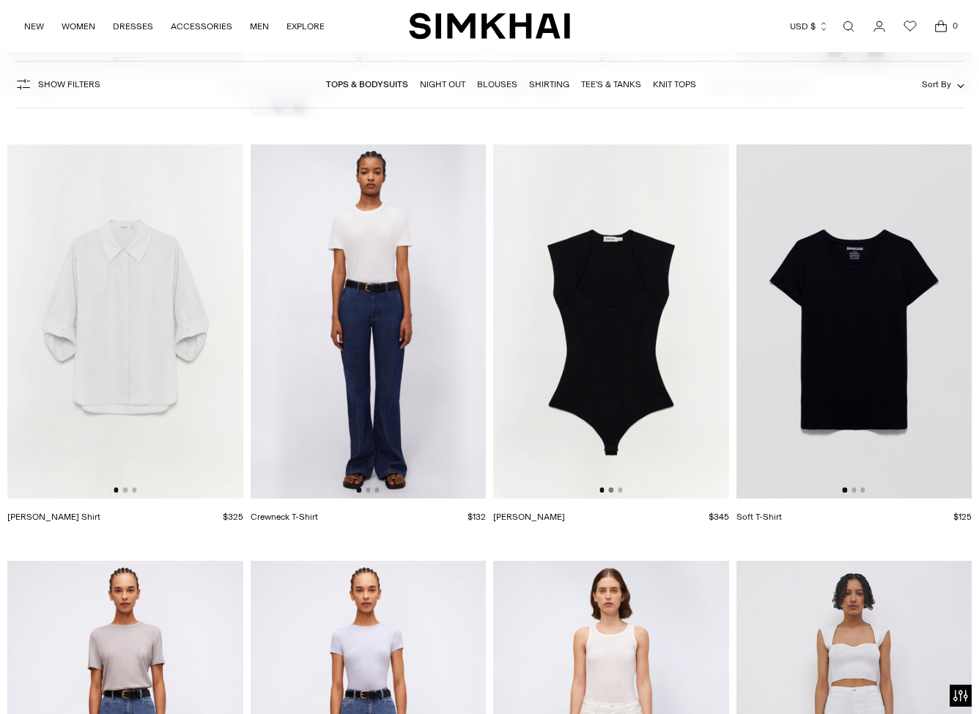
click at [611, 492] on button "Go to slide 2" at bounding box center [611, 489] width 4 height 4
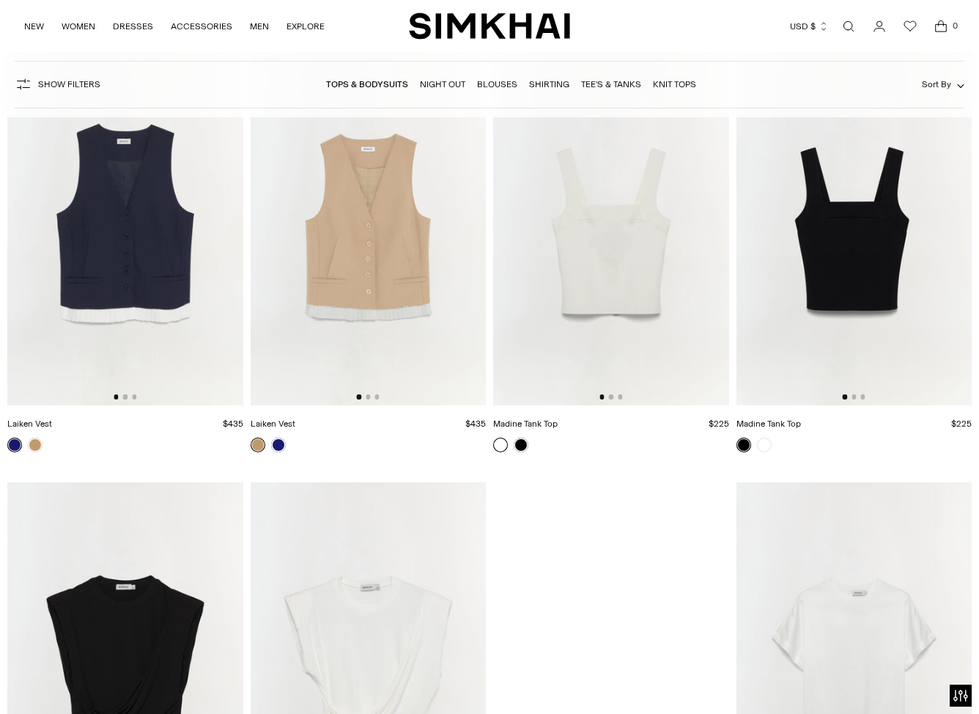
scroll to position [6162, 0]
